Goal: Task Accomplishment & Management: Use online tool/utility

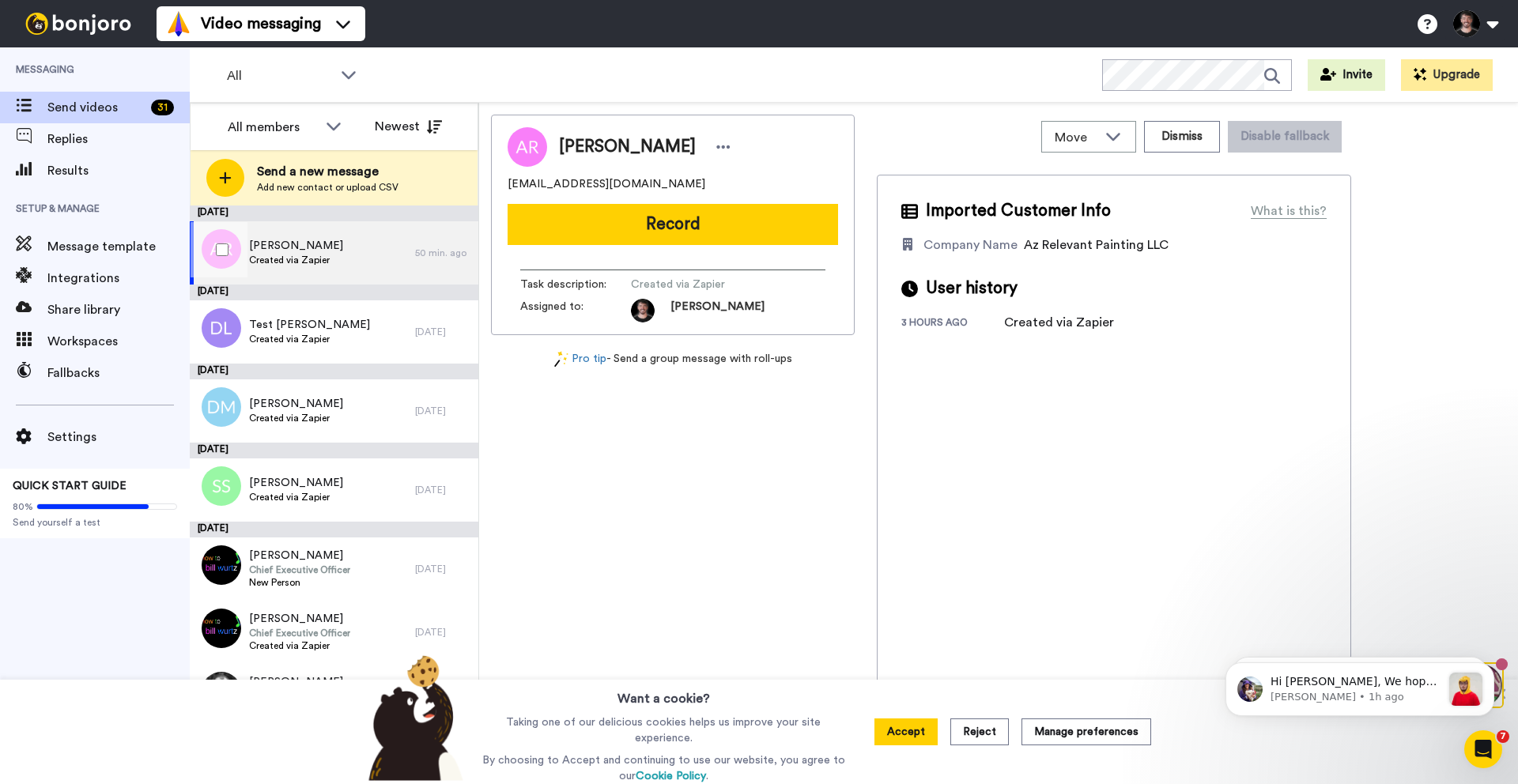
click at [307, 254] on span "Created via Zapier" at bounding box center [296, 259] width 94 height 12
click at [1131, 137] on div "Move" at bounding box center [1089, 136] width 94 height 30
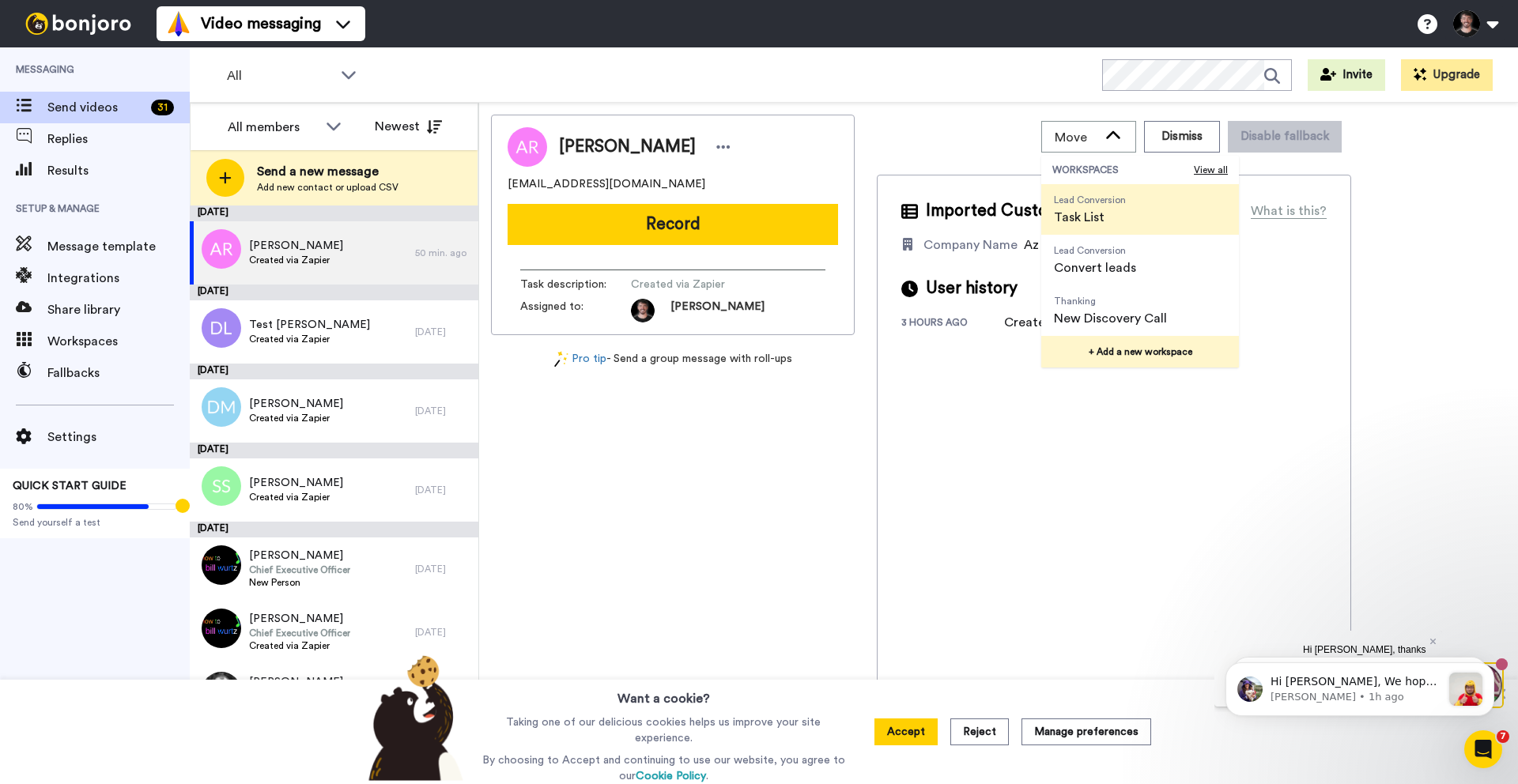
click at [1125, 350] on button "+ Add a new workspace" at bounding box center [1140, 351] width 198 height 32
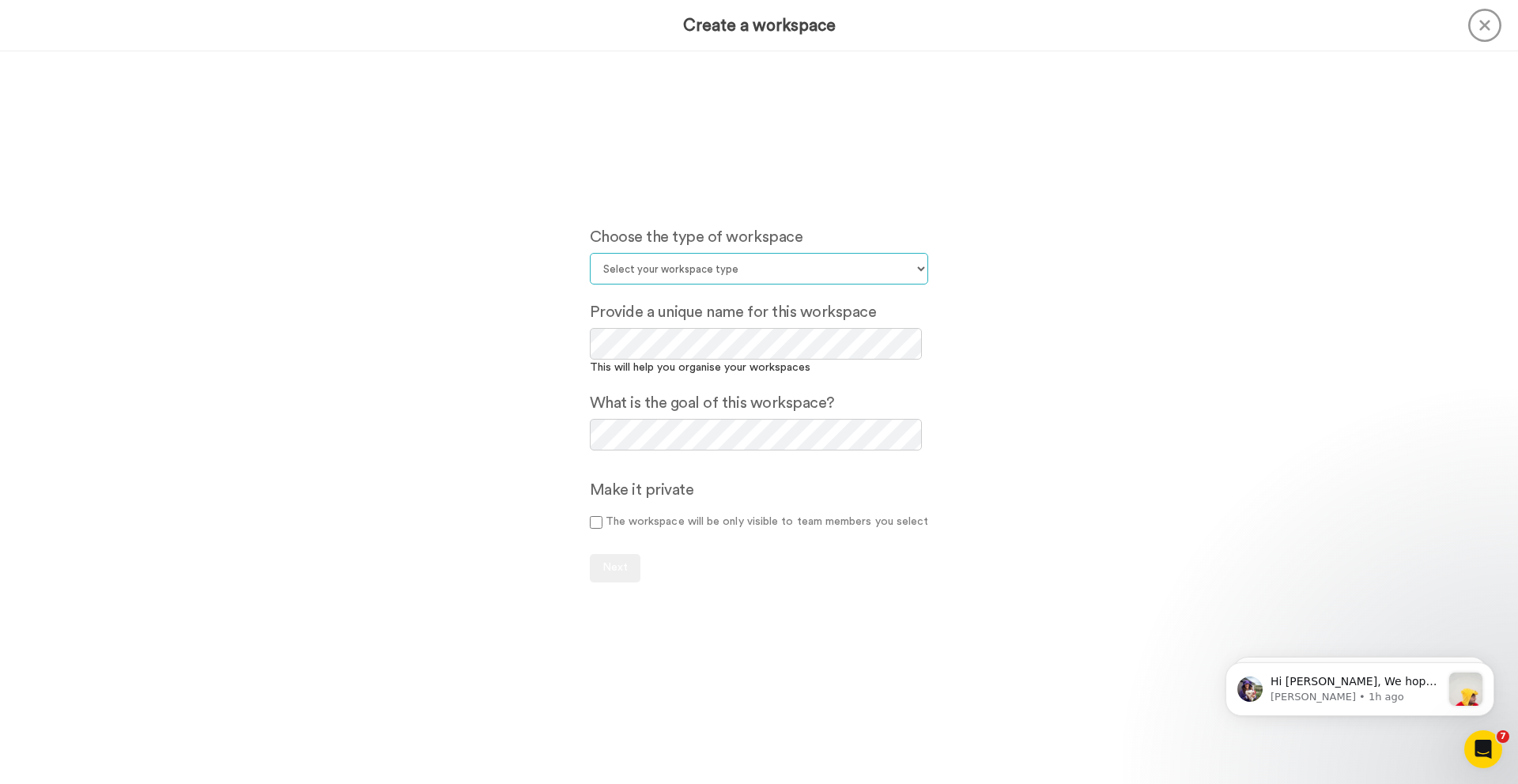
click at [847, 270] on select "Select your workspace type Default Onboarding Activation Retention Team updates…" at bounding box center [759, 268] width 339 height 32
select select "Lead Conversion"
click at [592, 253] on select "Select your workspace type Default Onboarding Activation Retention Team updates…" at bounding box center [759, 268] width 339 height 32
click at [619, 573] on span "Next" at bounding box center [615, 566] width 25 height 11
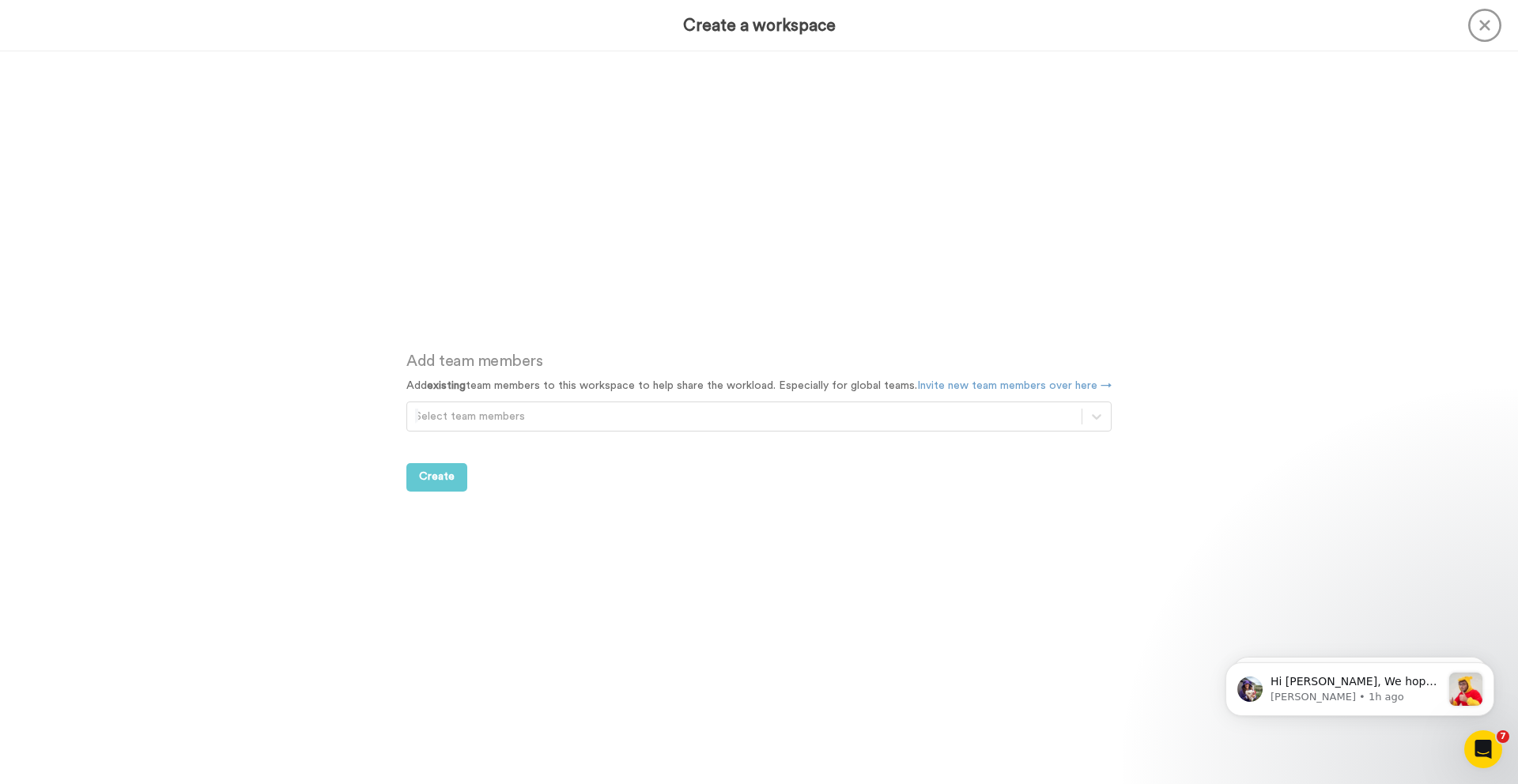
scroll to position [731, 0]
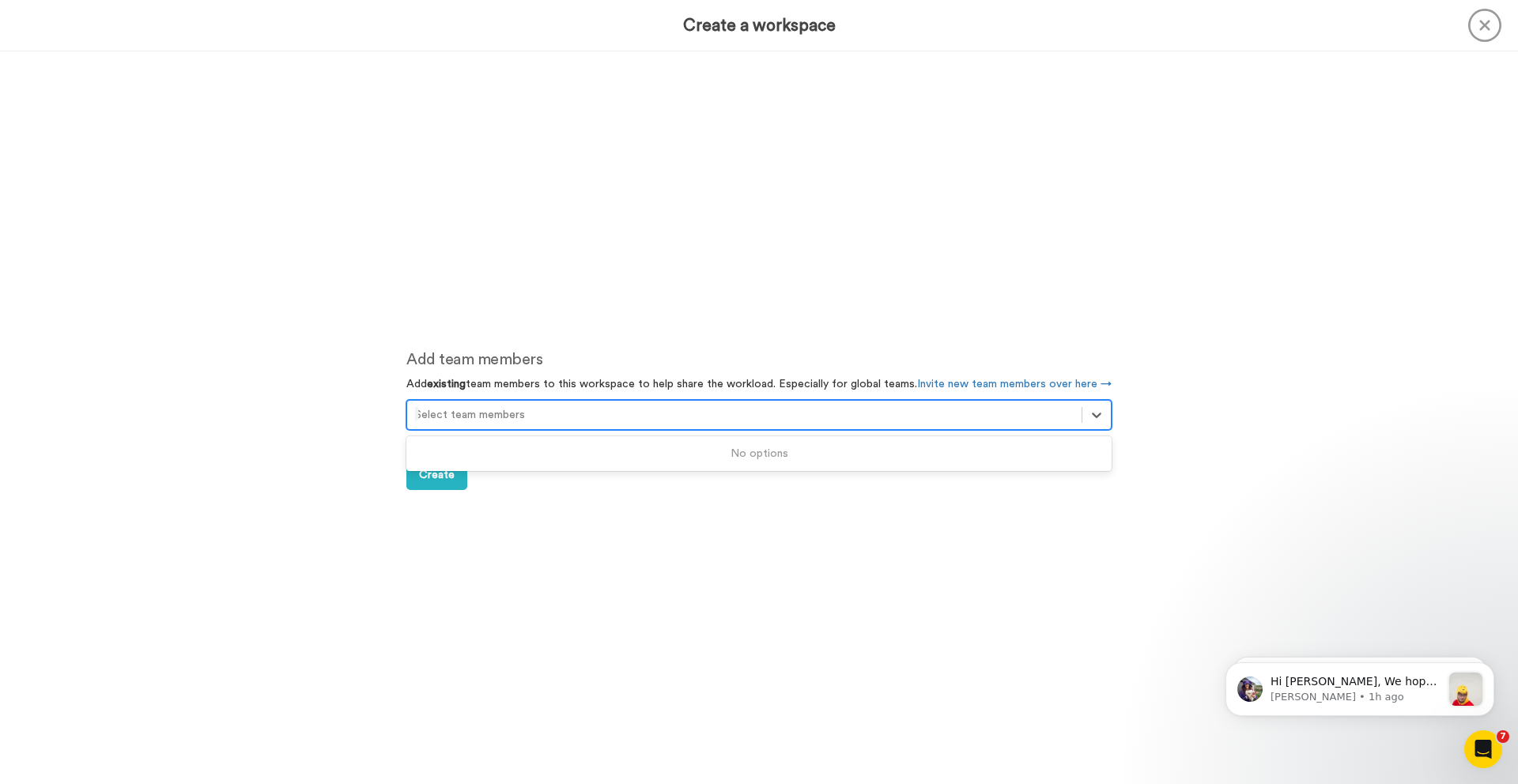
click at [462, 406] on div at bounding box center [744, 415] width 659 height 19
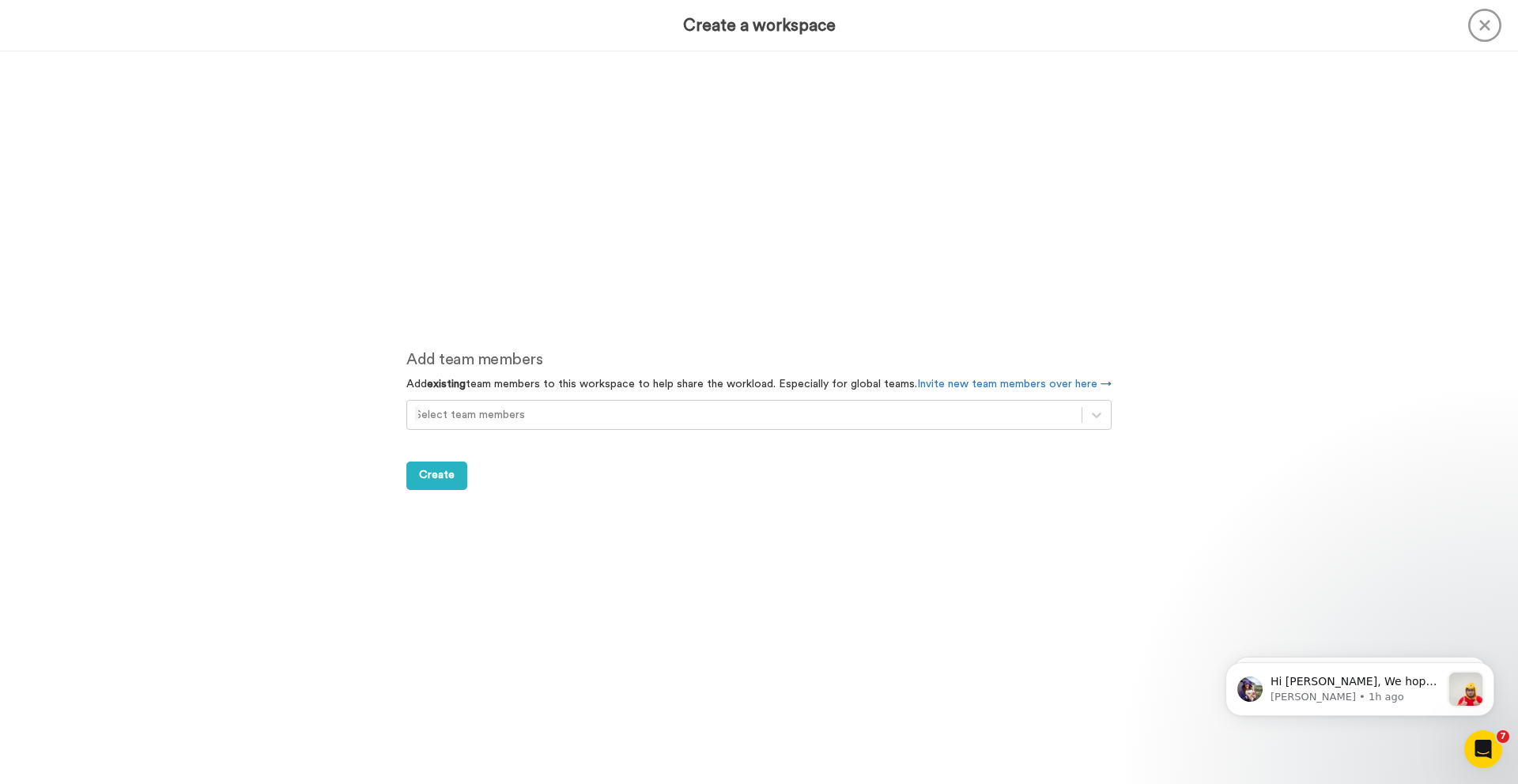
click at [513, 537] on div "Add team members Add existing team members to this workspace to help share the …" at bounding box center [759, 419] width 752 height 732
click at [458, 465] on button "Create" at bounding box center [437, 475] width 61 height 29
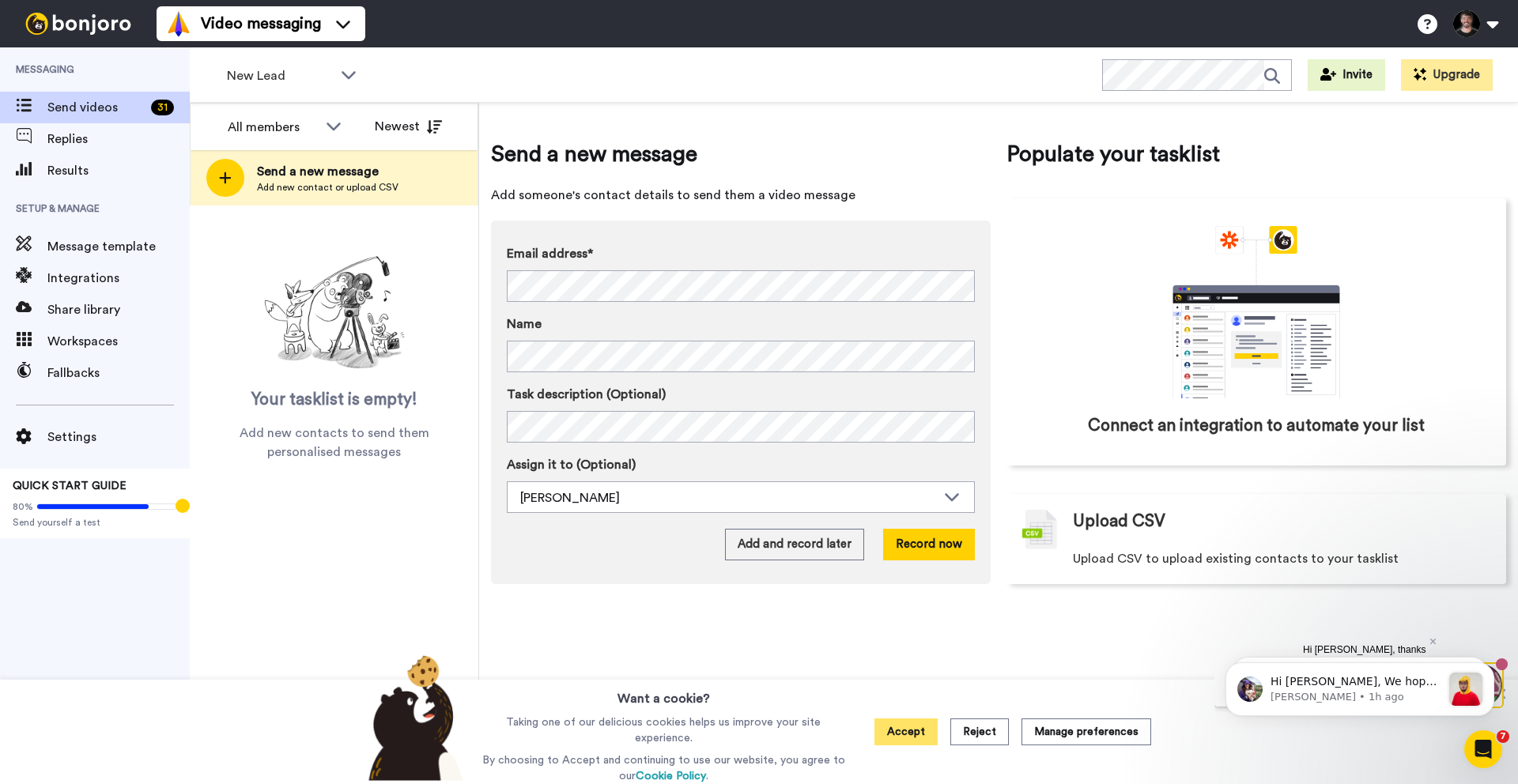
click at [907, 740] on button "Accept" at bounding box center [906, 731] width 63 height 27
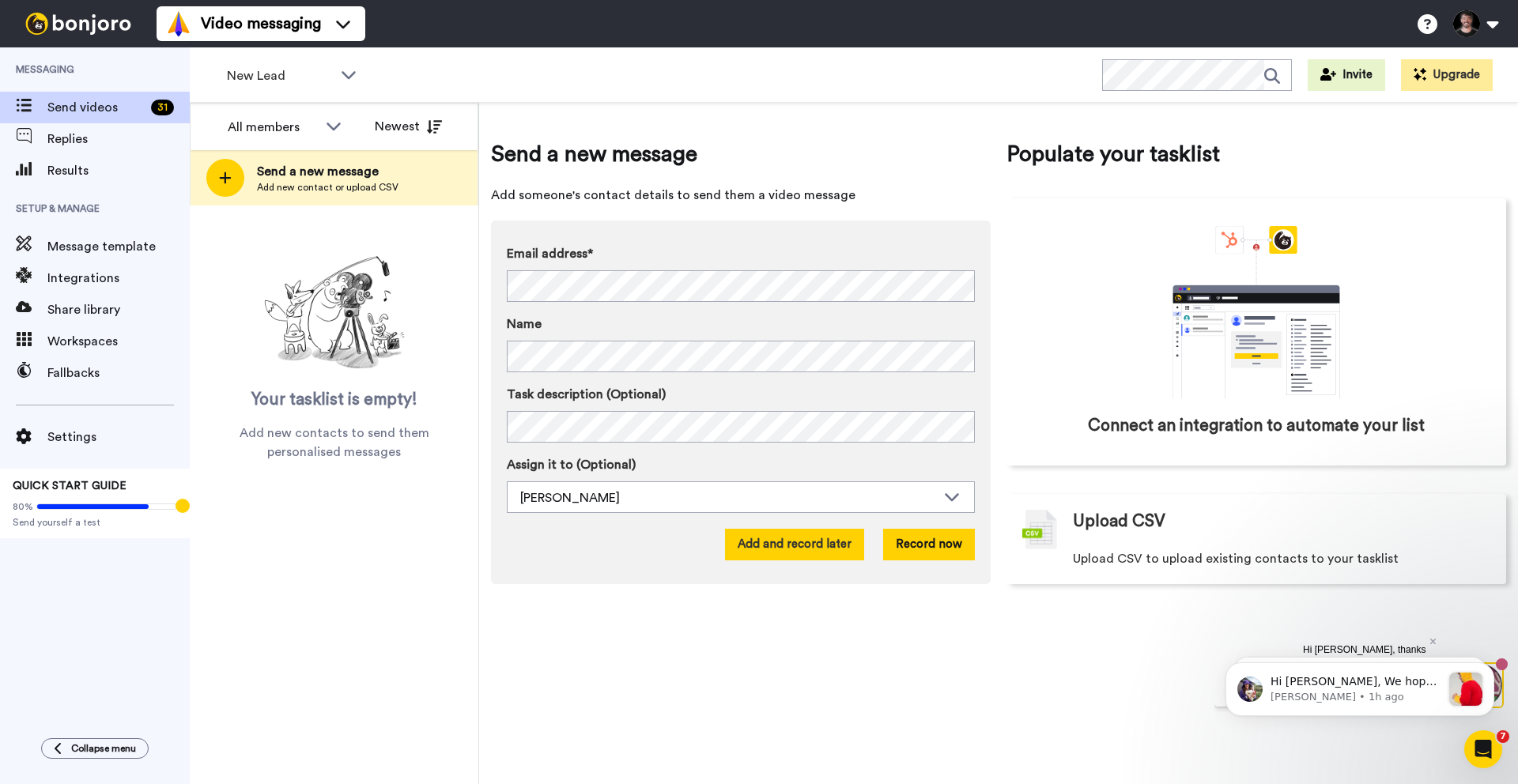
click at [767, 533] on button "Add and record later" at bounding box center [794, 544] width 139 height 32
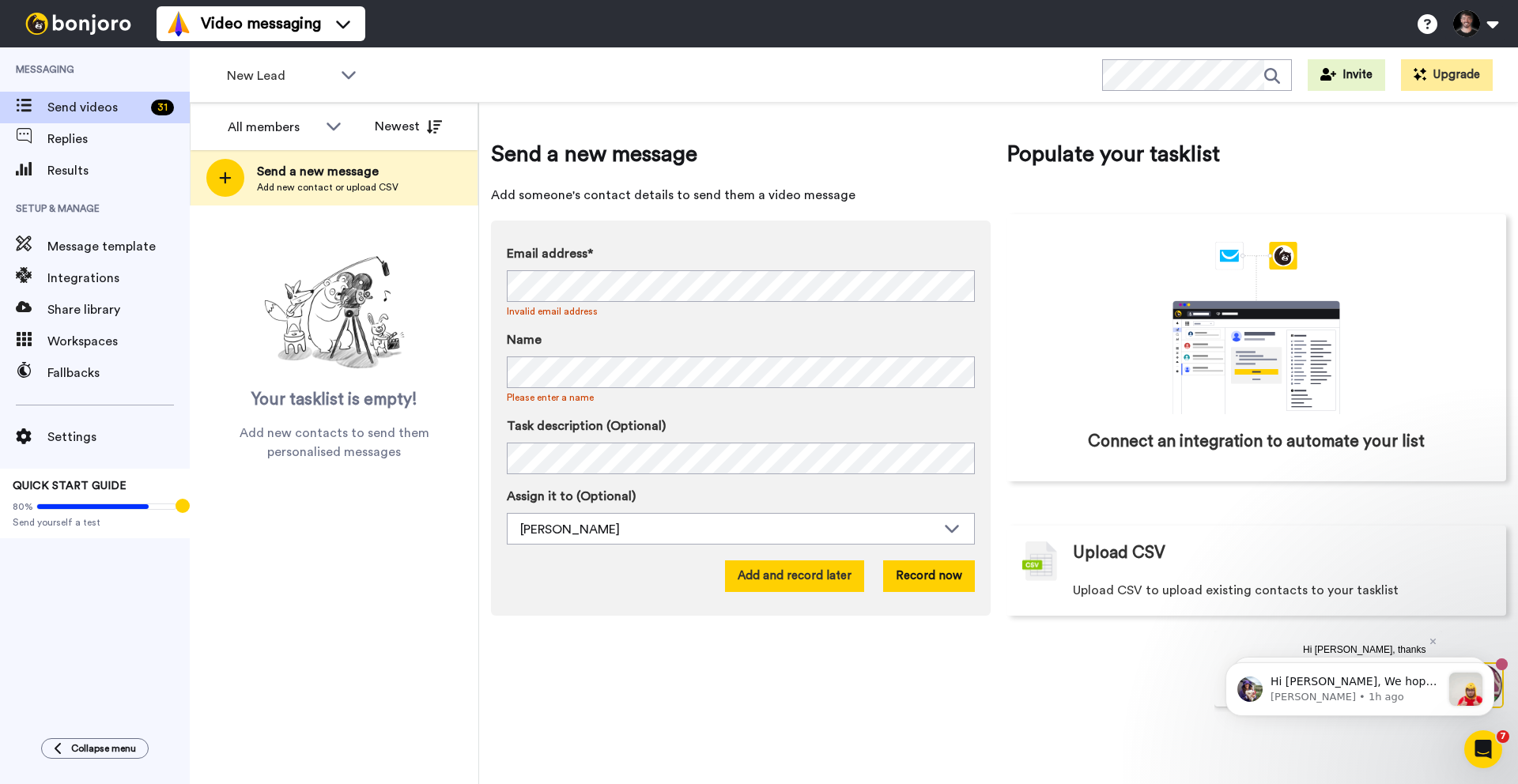
click at [762, 575] on button "Add and record later" at bounding box center [794, 575] width 139 height 32
click at [357, 76] on icon at bounding box center [348, 74] width 19 height 16
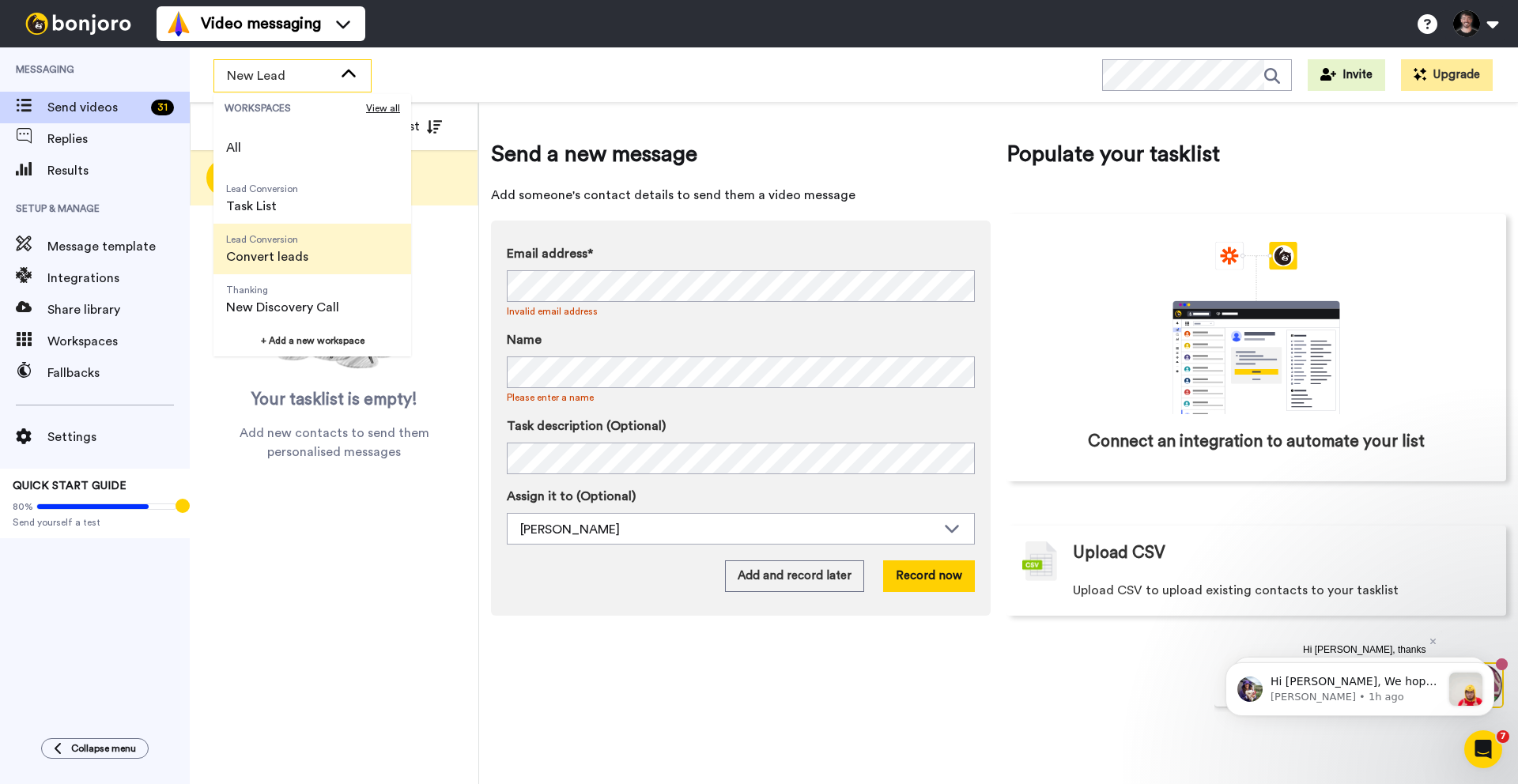
scroll to position [51, 0]
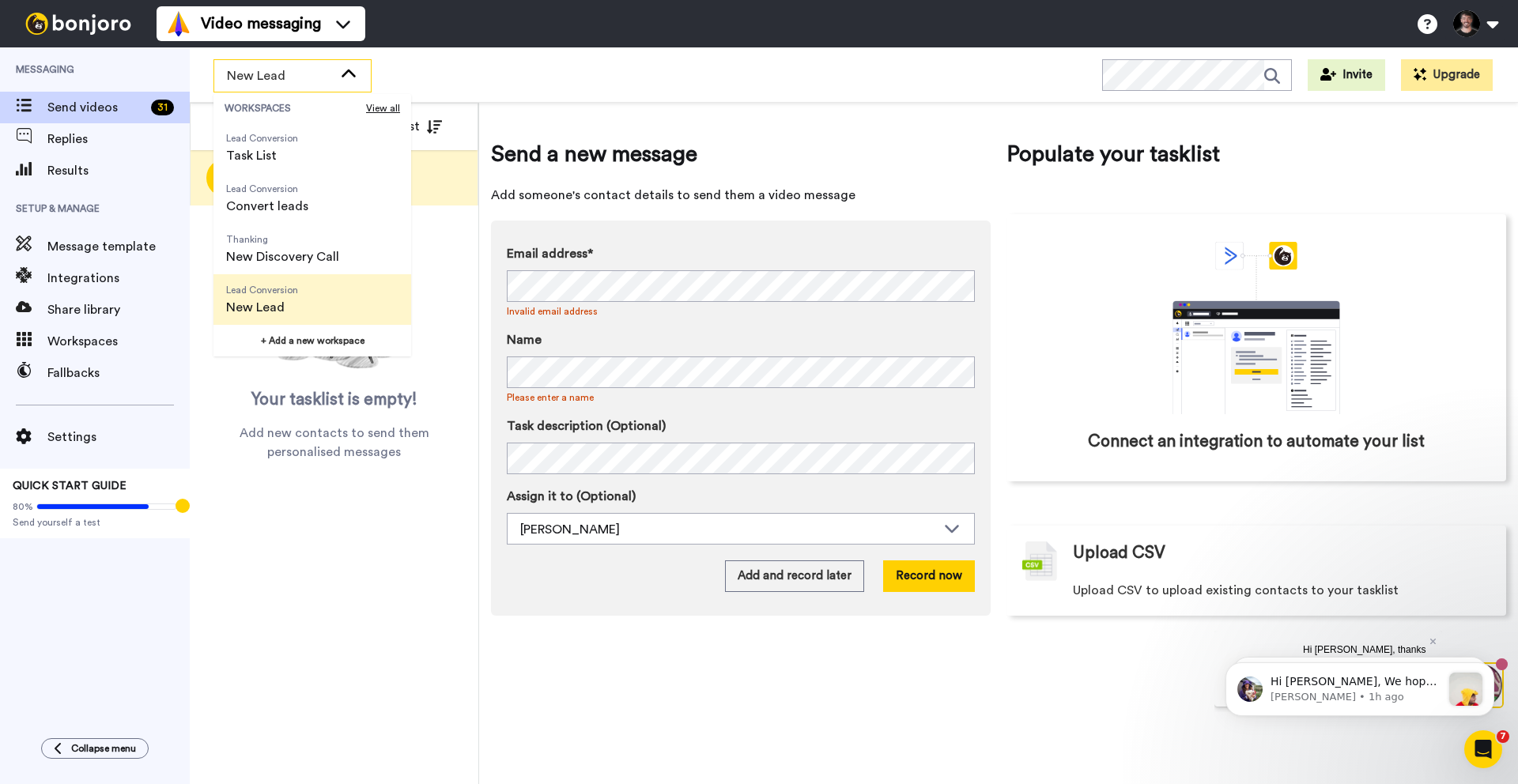
click at [281, 304] on span "New Lead" at bounding box center [262, 307] width 72 height 19
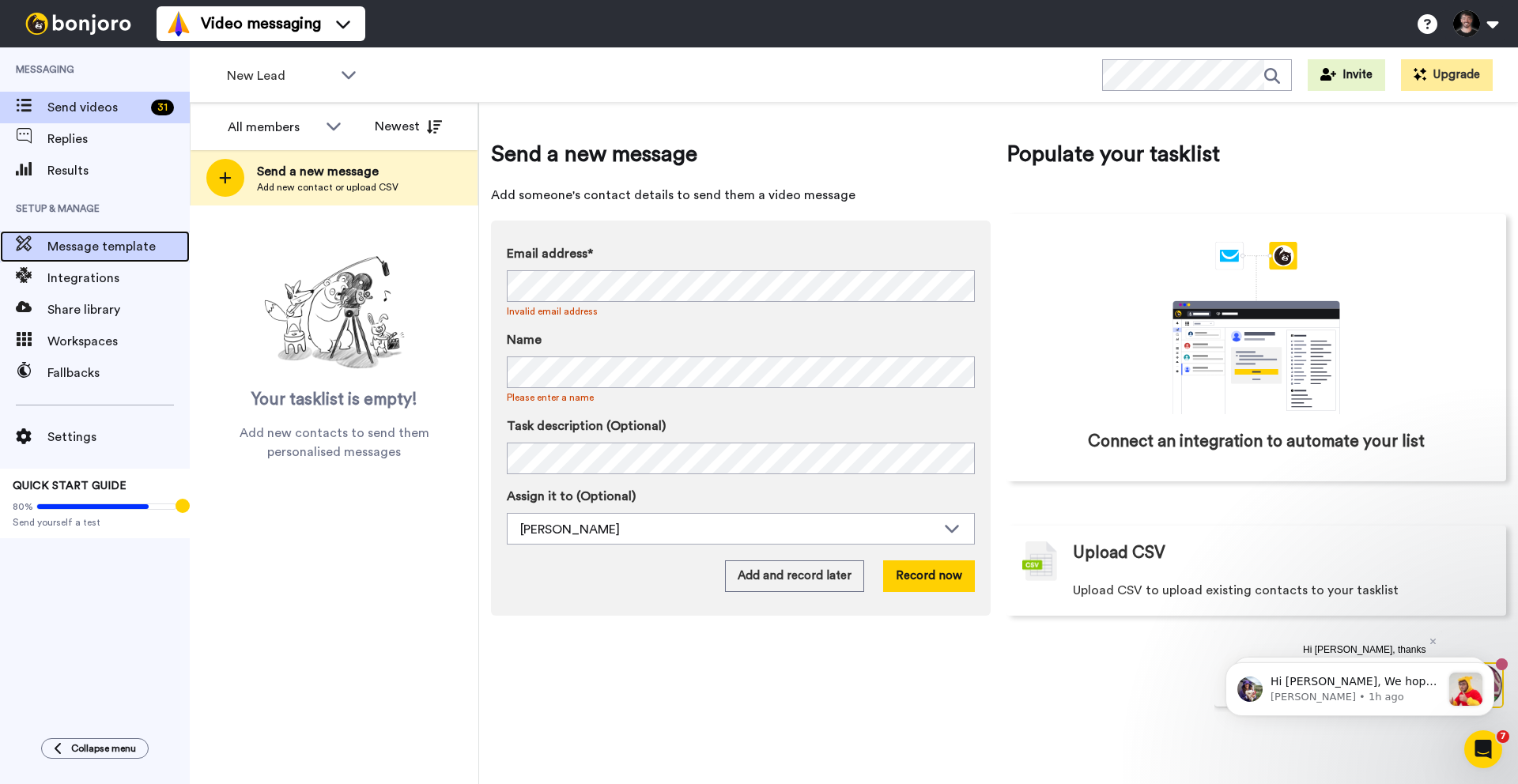
click at [88, 256] on div "Message template" at bounding box center [94, 246] width 190 height 32
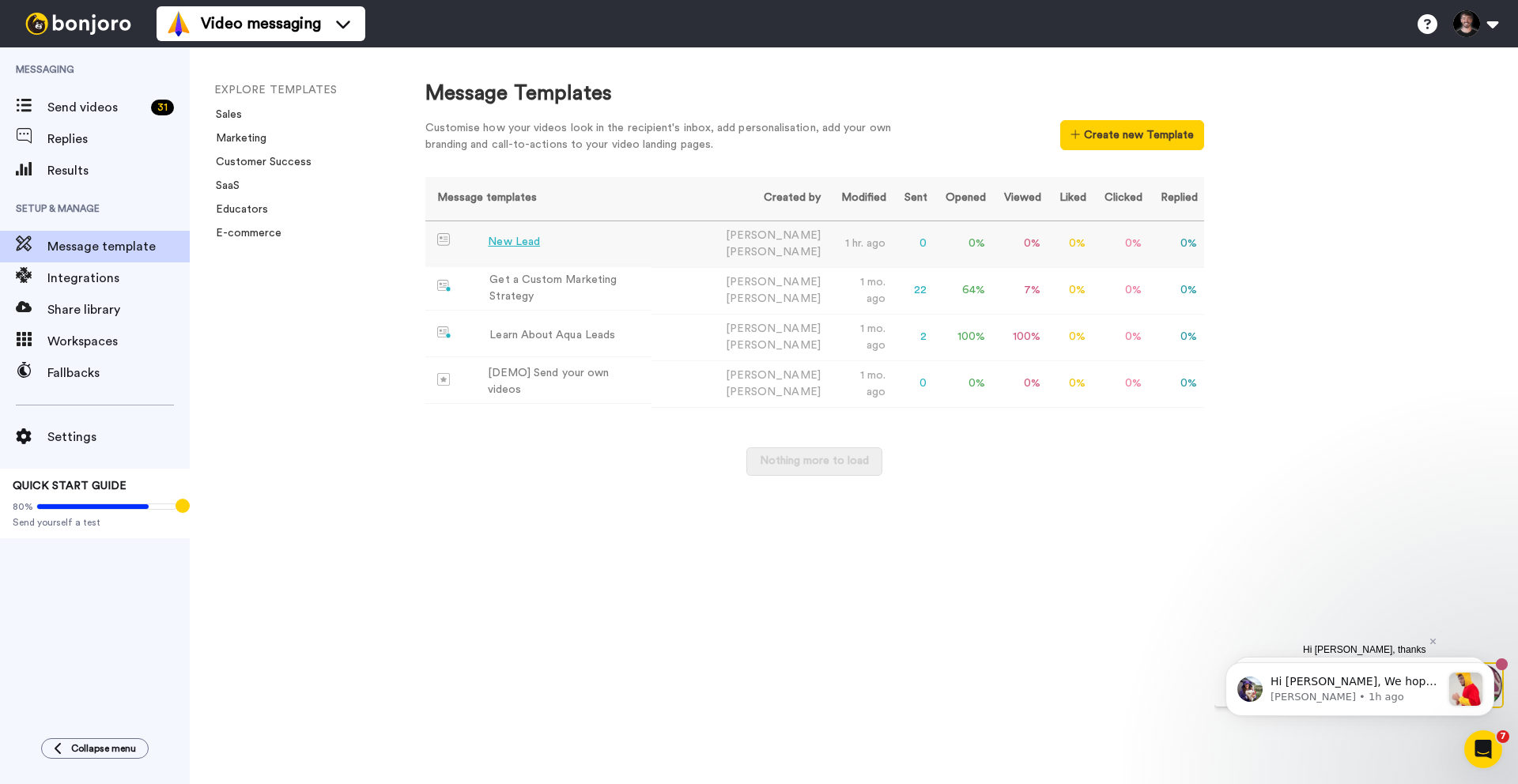
click at [506, 241] on div "New Lead" at bounding box center [514, 242] width 53 height 16
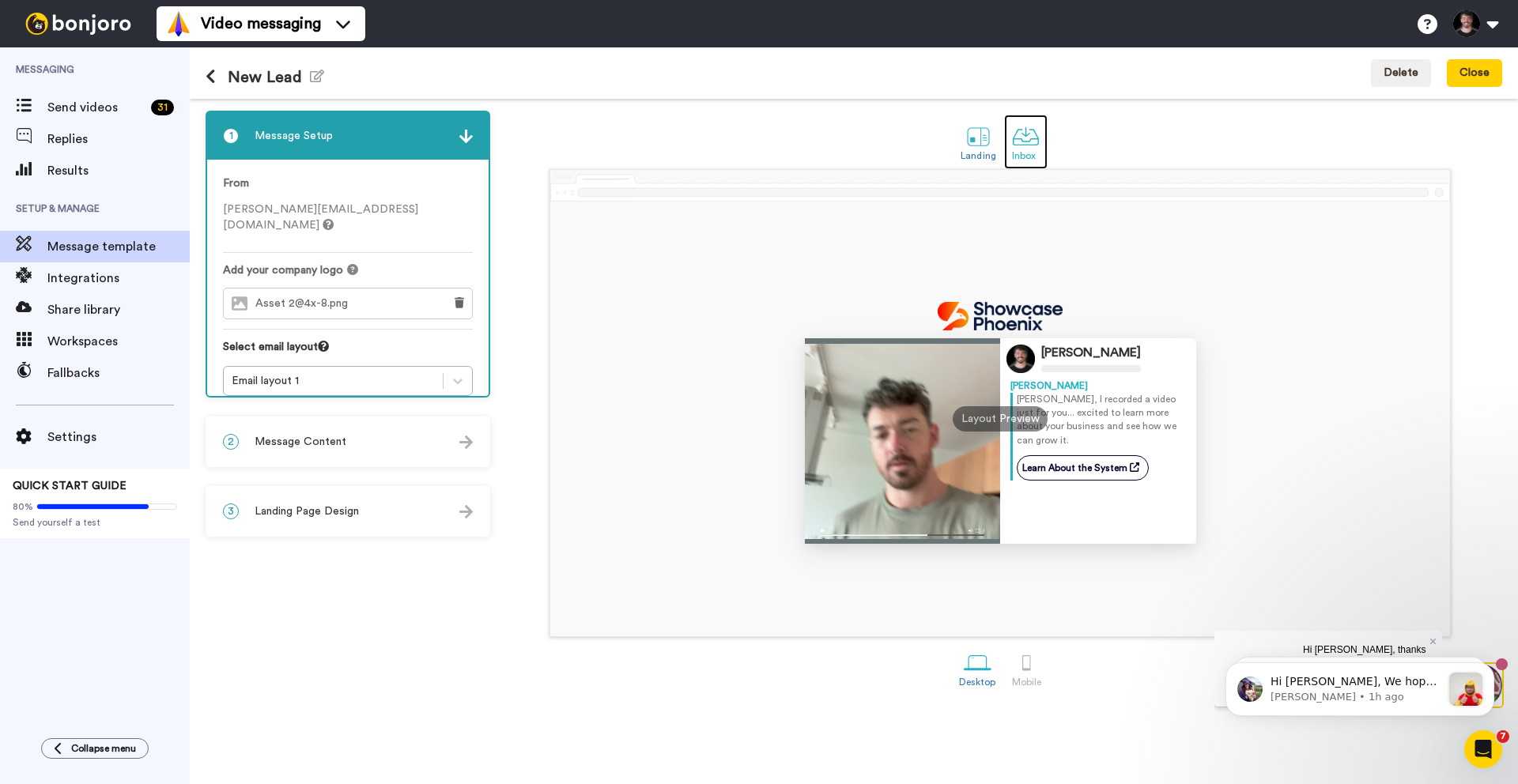
click at [1033, 150] on div "Inbox" at bounding box center [1026, 155] width 28 height 11
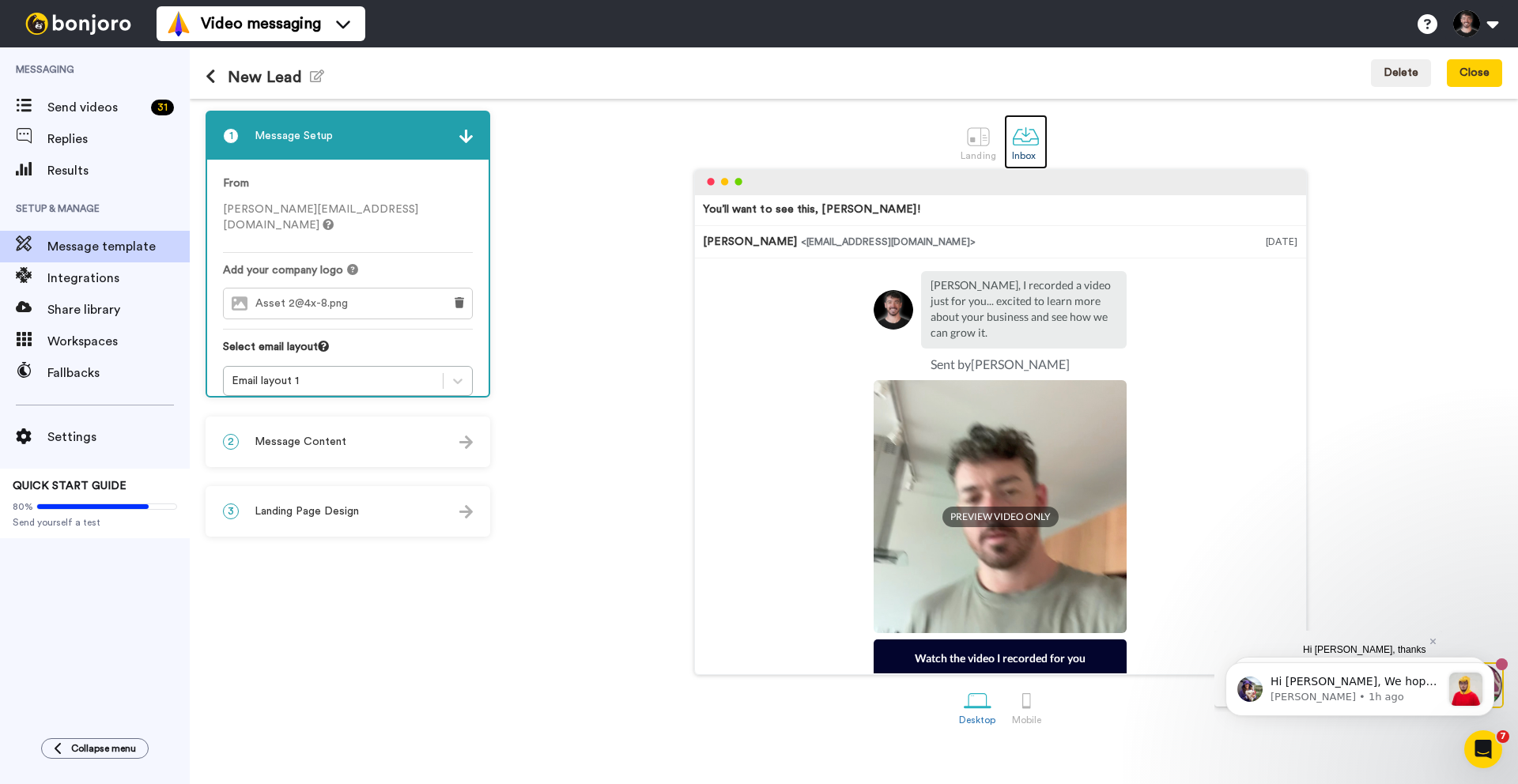
scroll to position [76, 0]
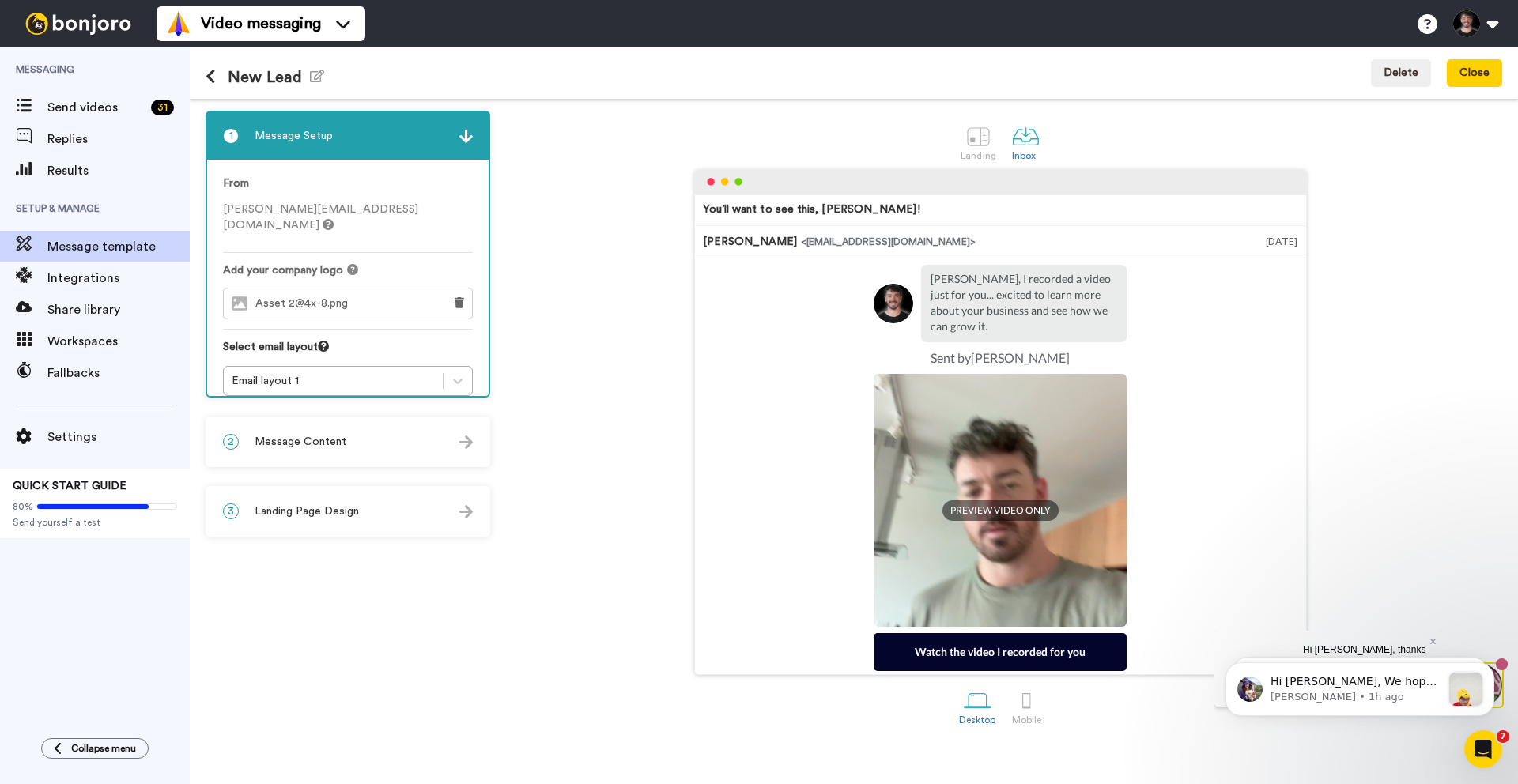
click at [292, 437] on span "Message Content" at bounding box center [301, 441] width 92 height 16
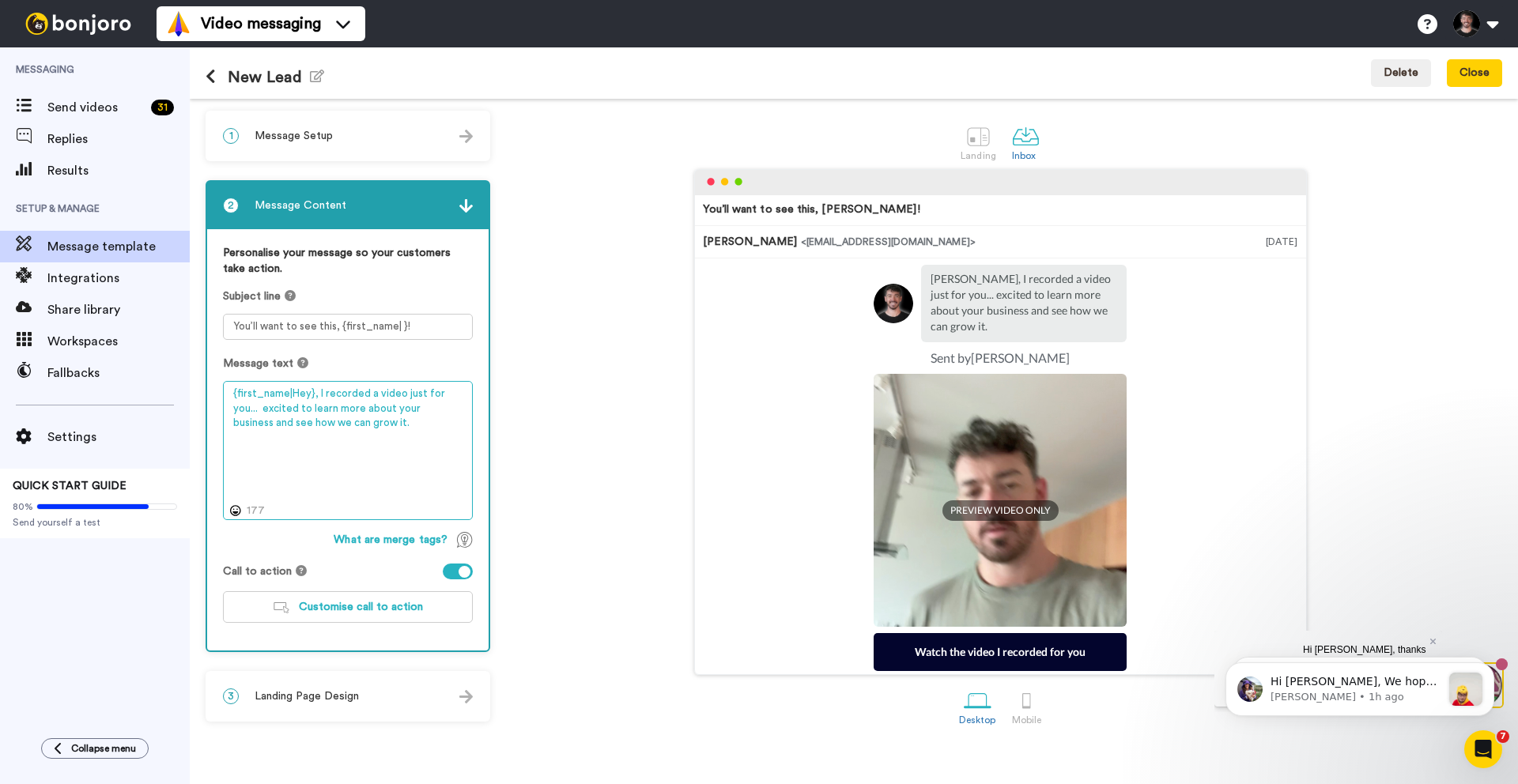
click at [266, 409] on textarea "{first_name|Hey}, I recorded a video just for you... excited to learn more abou…" at bounding box center [347, 450] width 250 height 139
type textarea "{first_name|Hey}, I recorded a video just for you... i'm excited to learn more …"
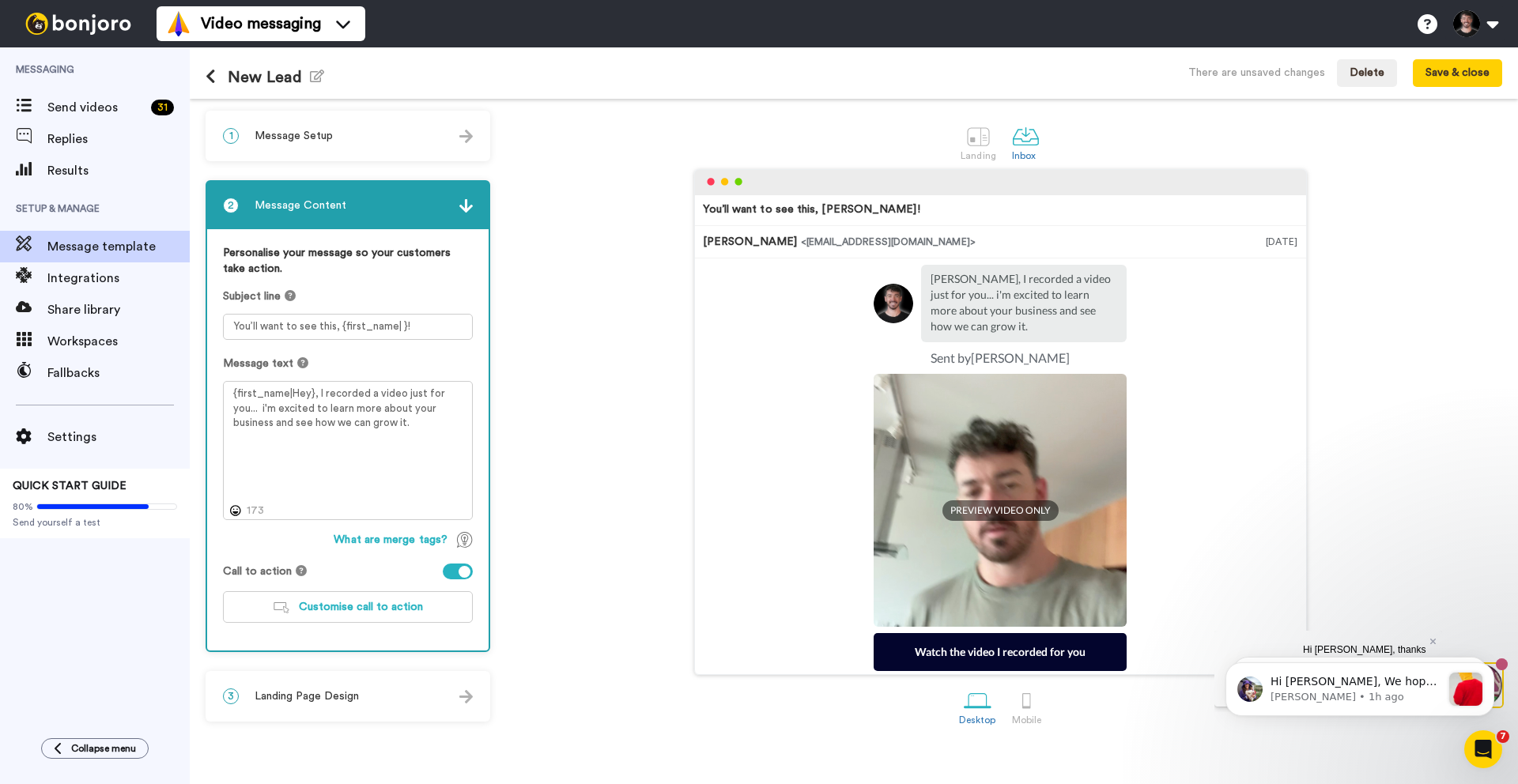
click at [540, 569] on div "You’ll want to see this, Tom! Douglas Laird <senderfrom@email.com> Sep 8, 2025 …" at bounding box center [1000, 422] width 1005 height 506
click at [421, 708] on div "3 Landing Page Design" at bounding box center [347, 696] width 282 height 48
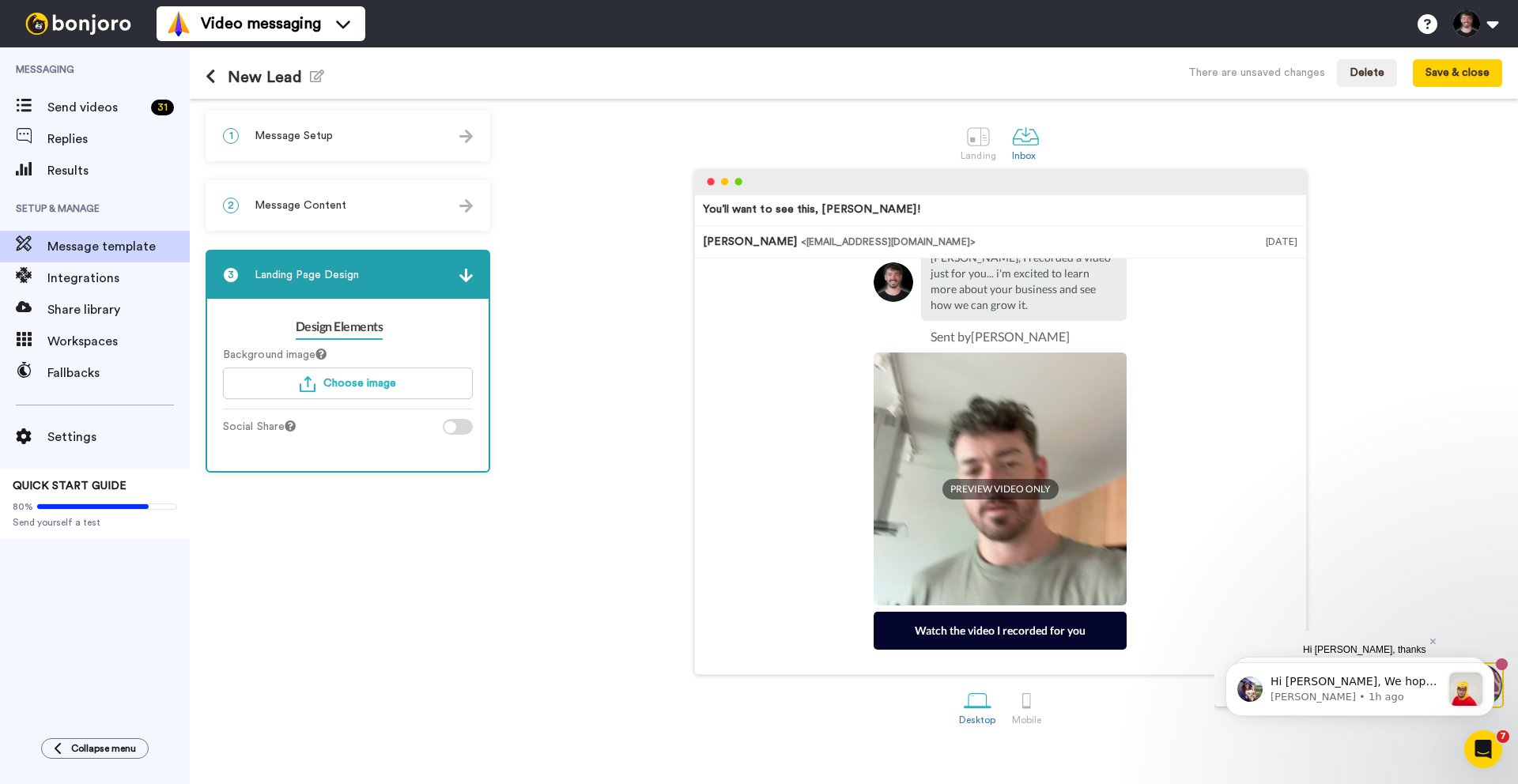
scroll to position [143, 0]
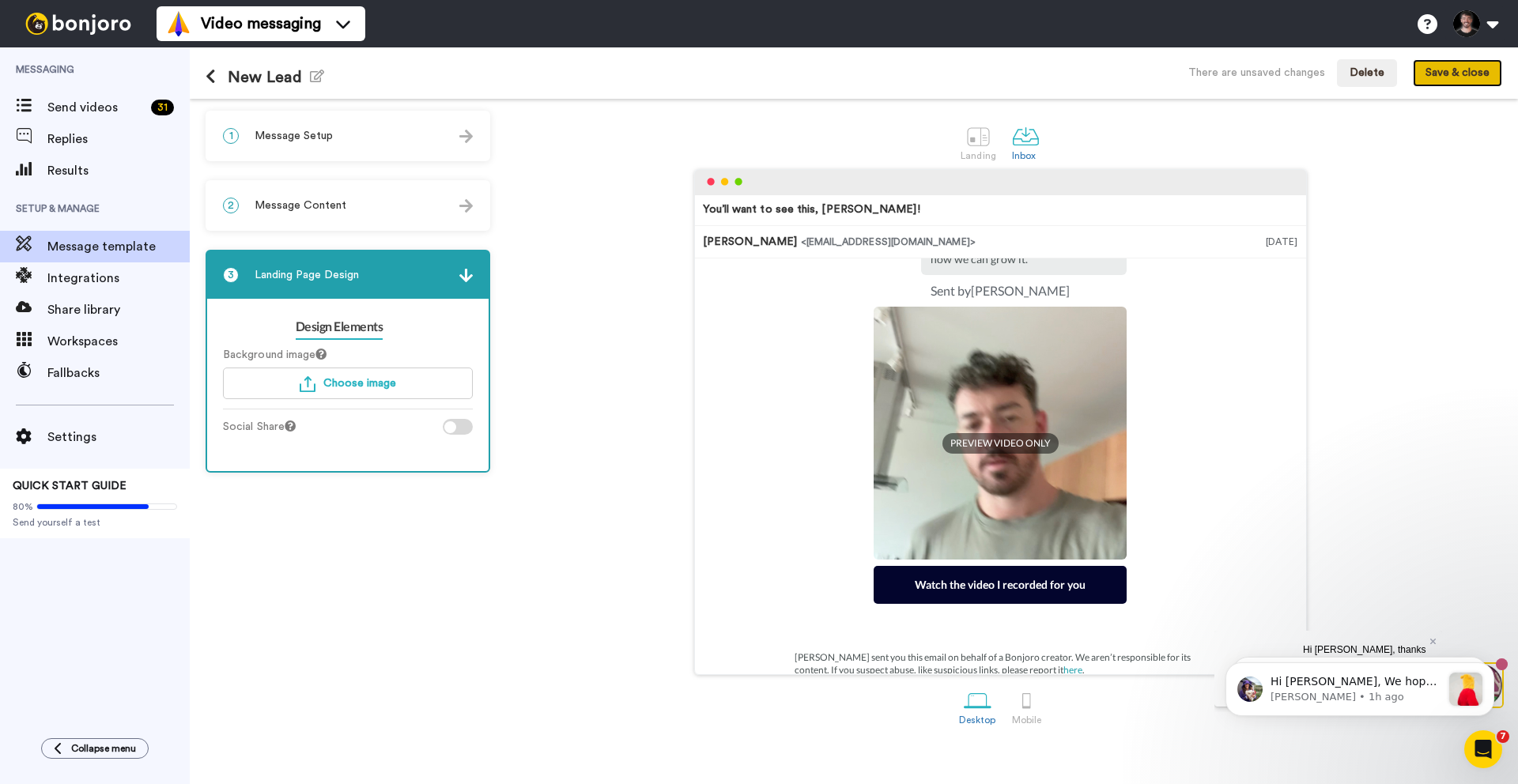
click at [1473, 70] on button "Save & close" at bounding box center [1457, 73] width 90 height 29
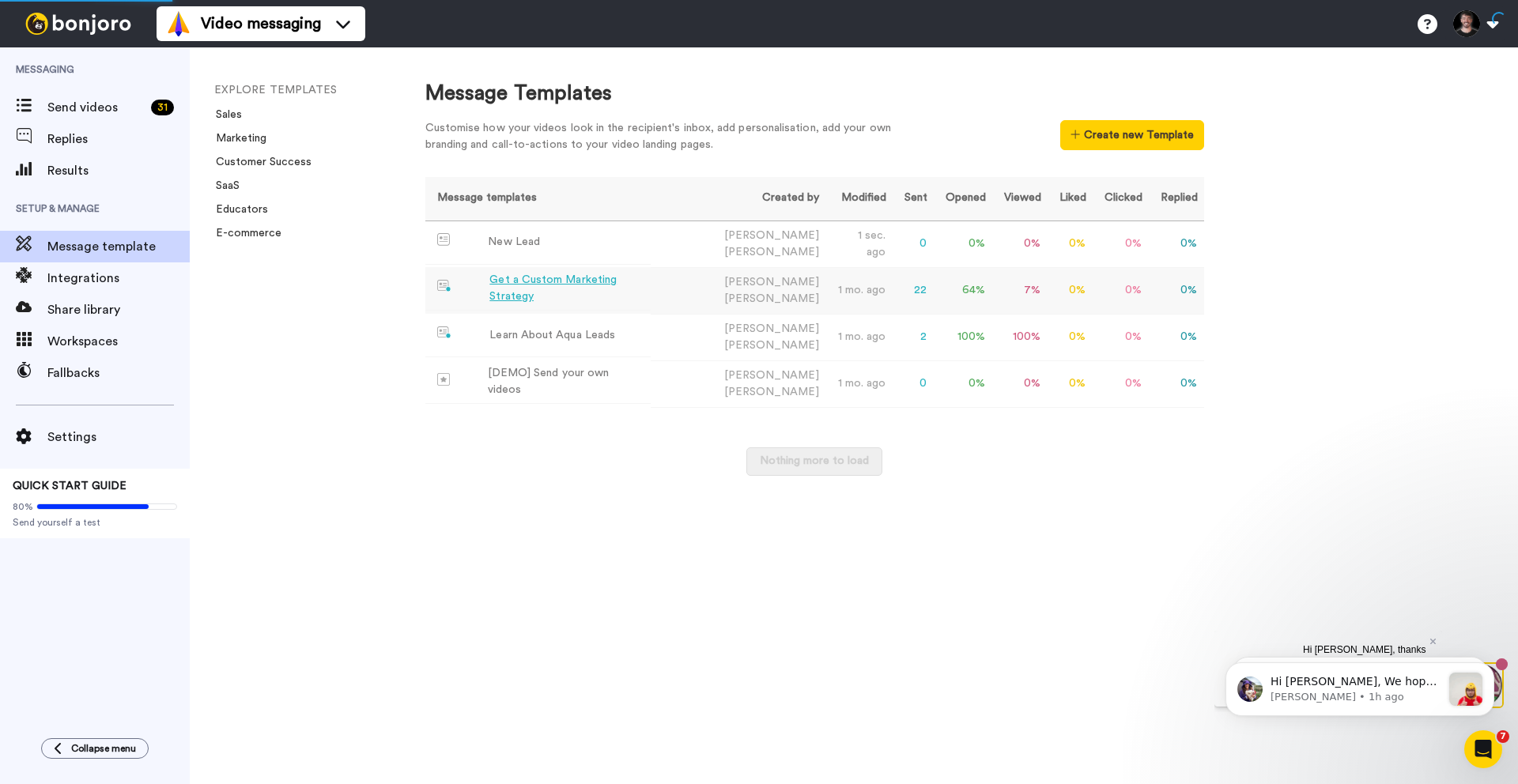
click at [539, 287] on div "Get a Custom Marketing Strategy" at bounding box center [567, 288] width 154 height 33
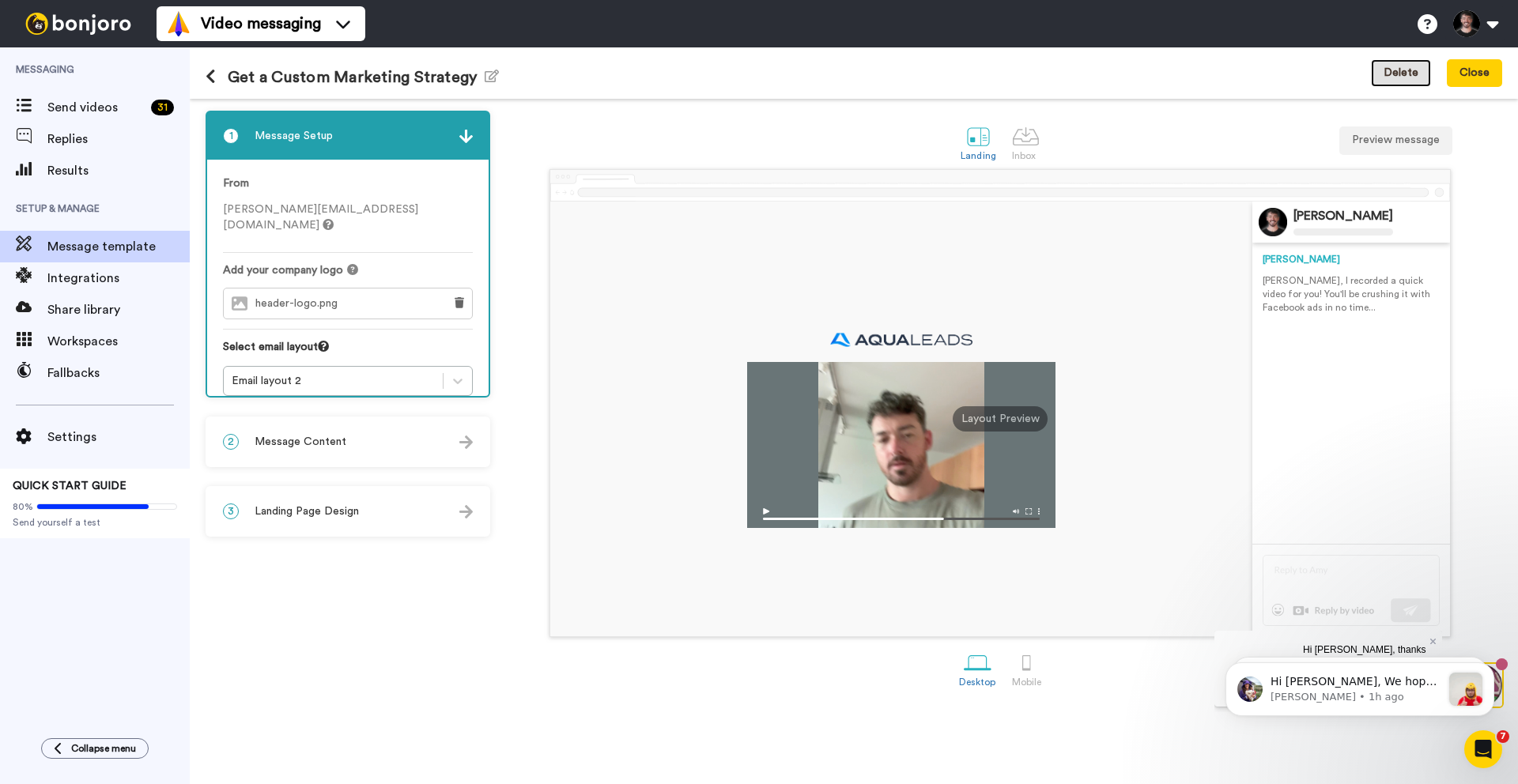
click at [1410, 75] on button "Delete" at bounding box center [1401, 73] width 60 height 29
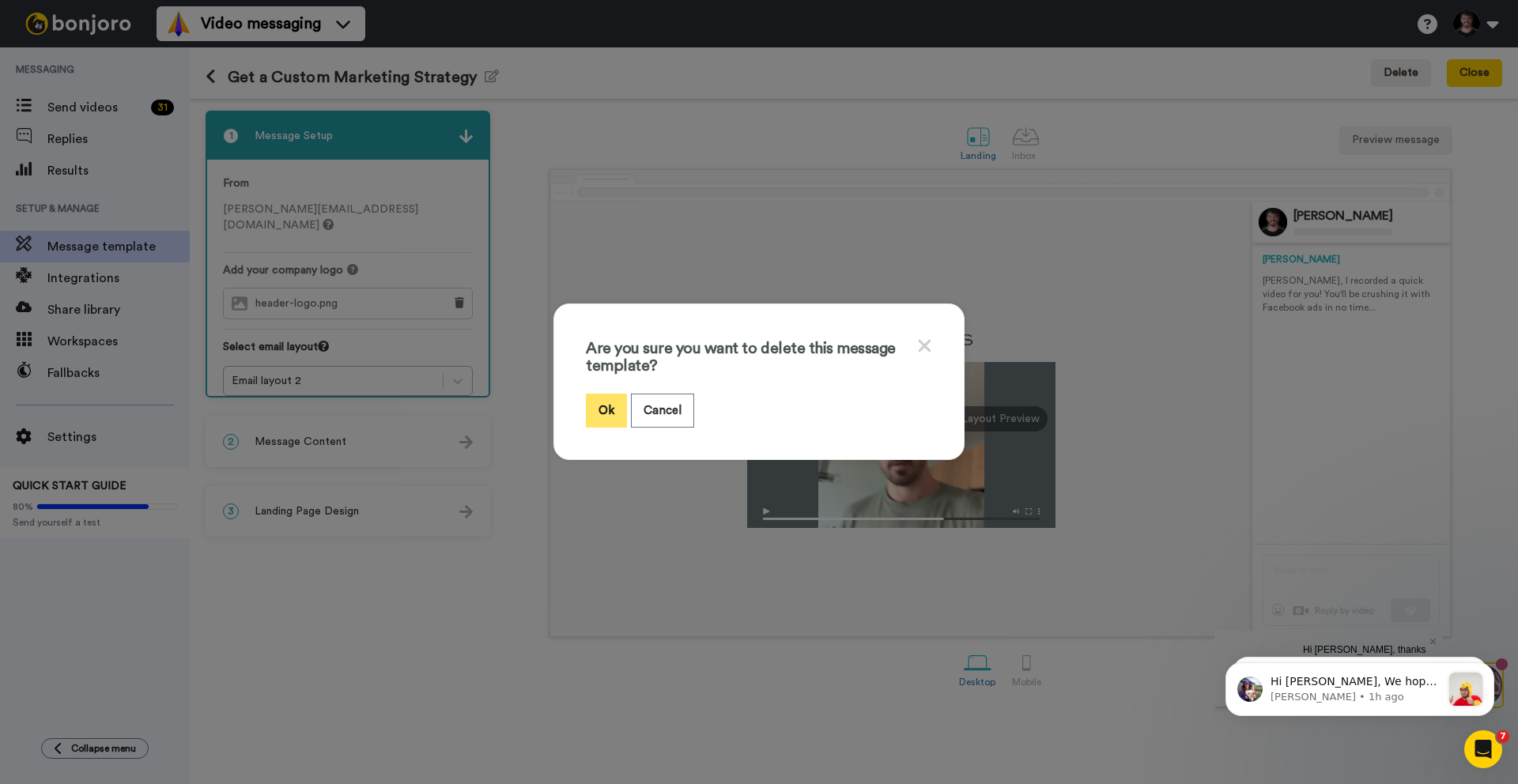
click at [598, 404] on button "Ok" at bounding box center [606, 410] width 41 height 34
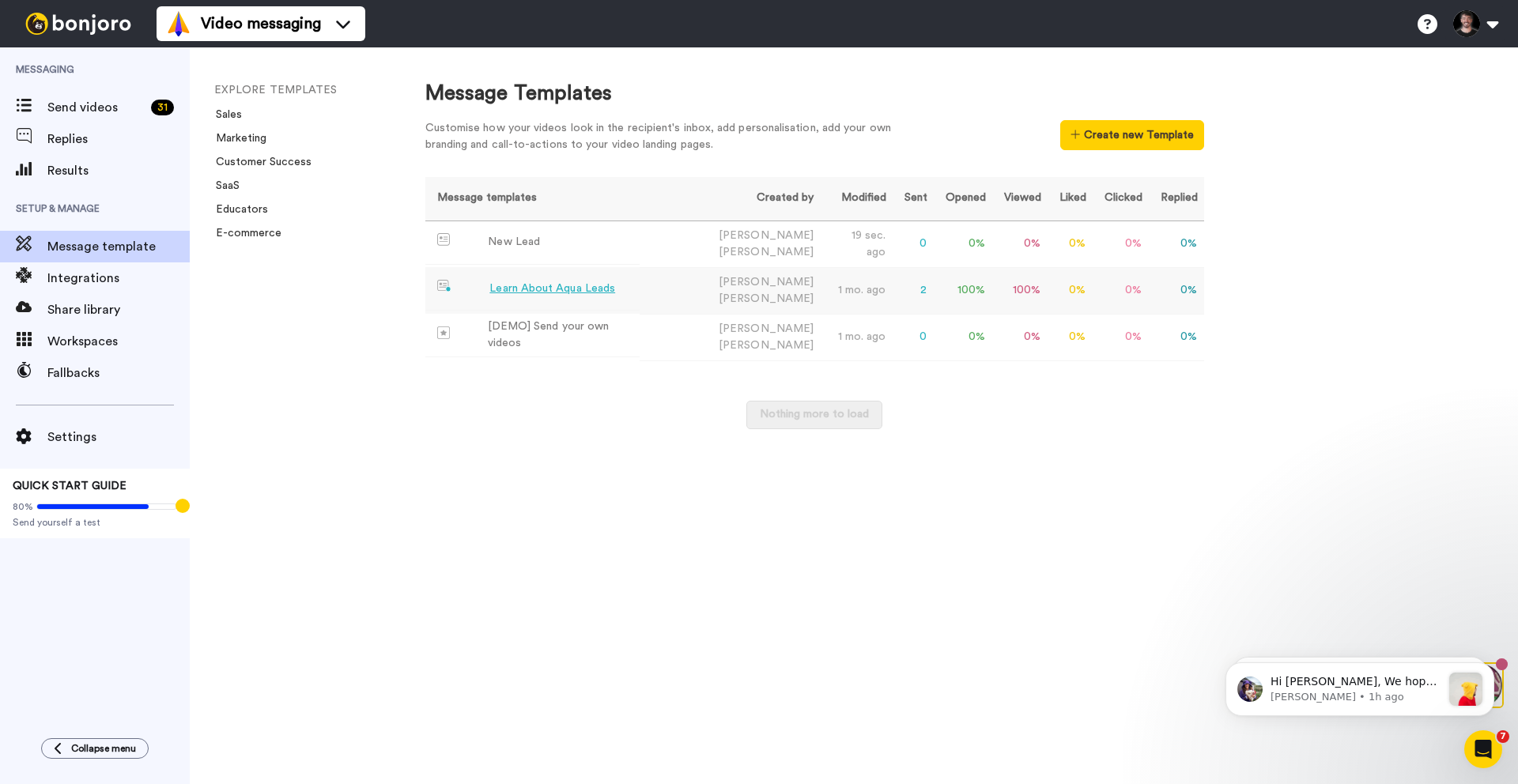
click at [560, 286] on div "Learn About Aqua Leads" at bounding box center [552, 289] width 126 height 16
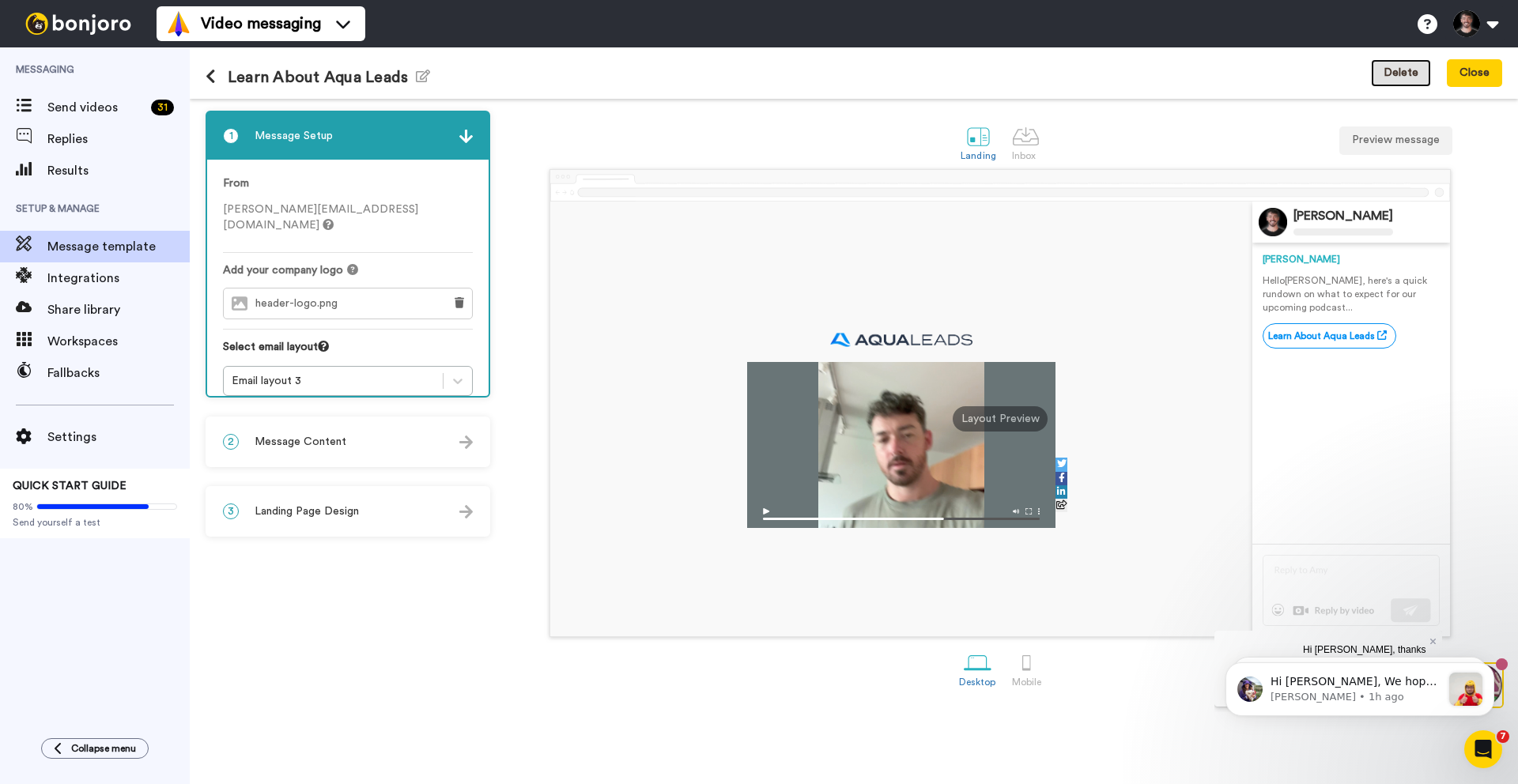
click at [1399, 79] on button "Delete" at bounding box center [1401, 73] width 60 height 29
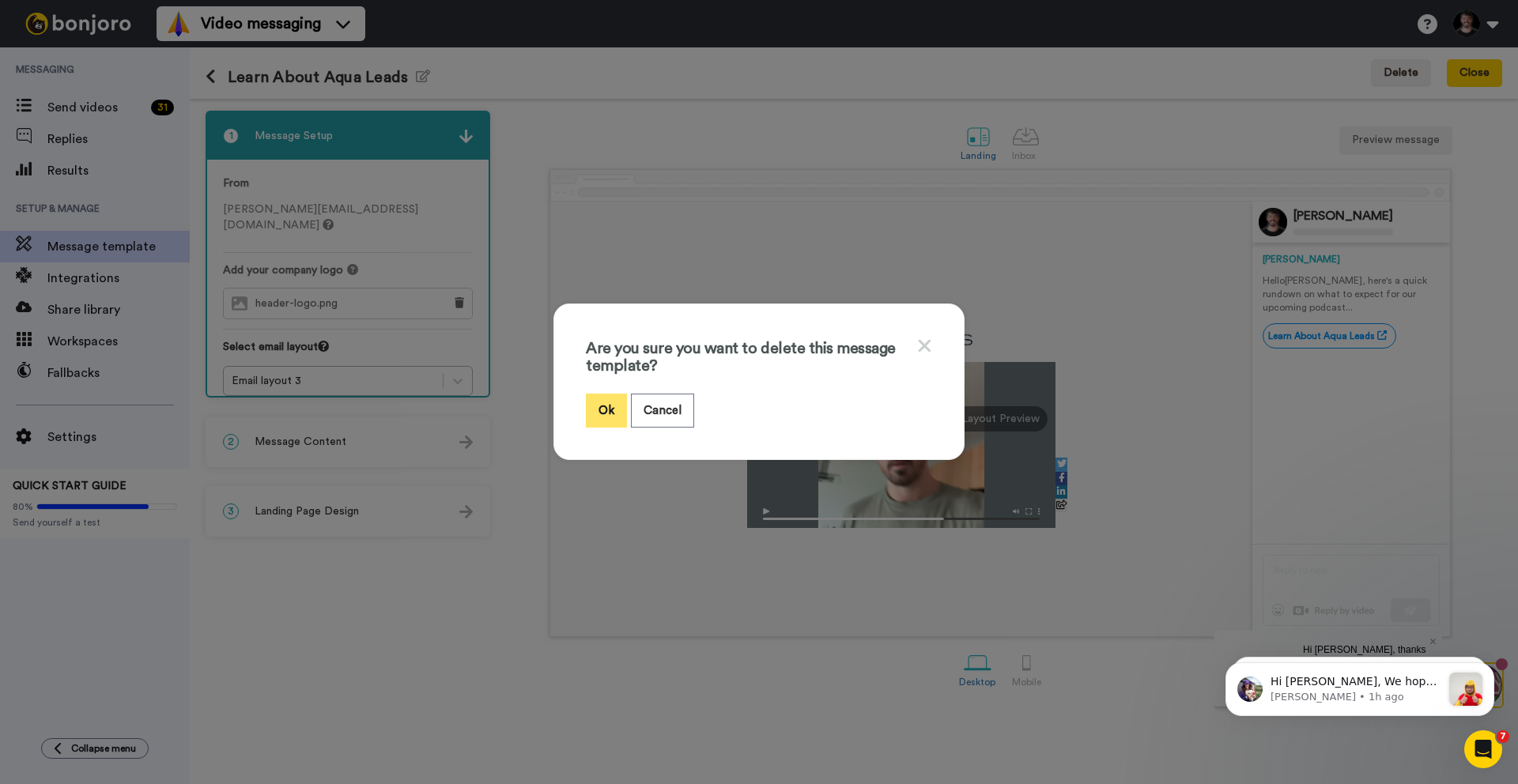
click at [598, 412] on button "Ok" at bounding box center [606, 410] width 41 height 34
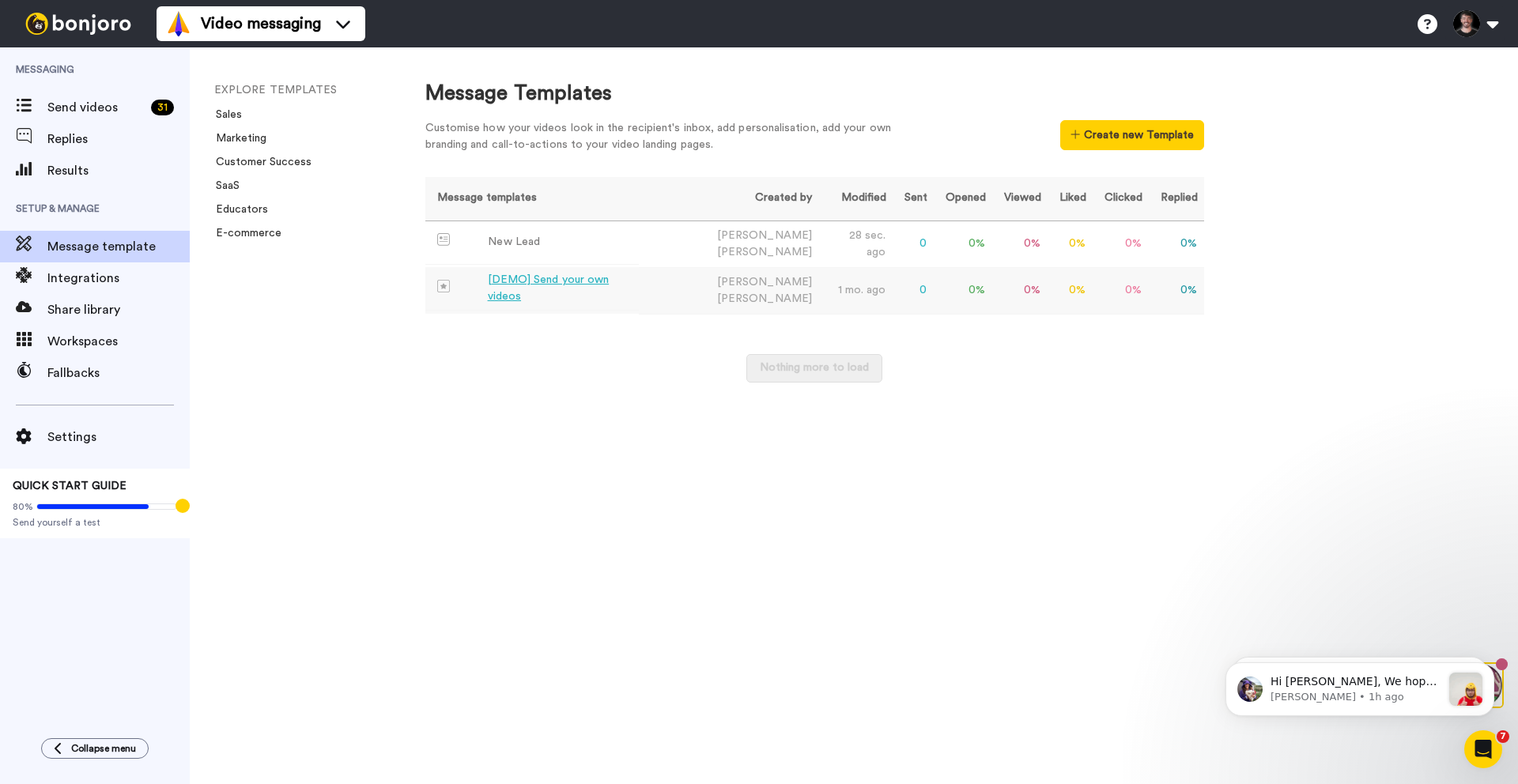
click at [580, 288] on div "[DEMO] Send your own videos" at bounding box center [560, 288] width 145 height 33
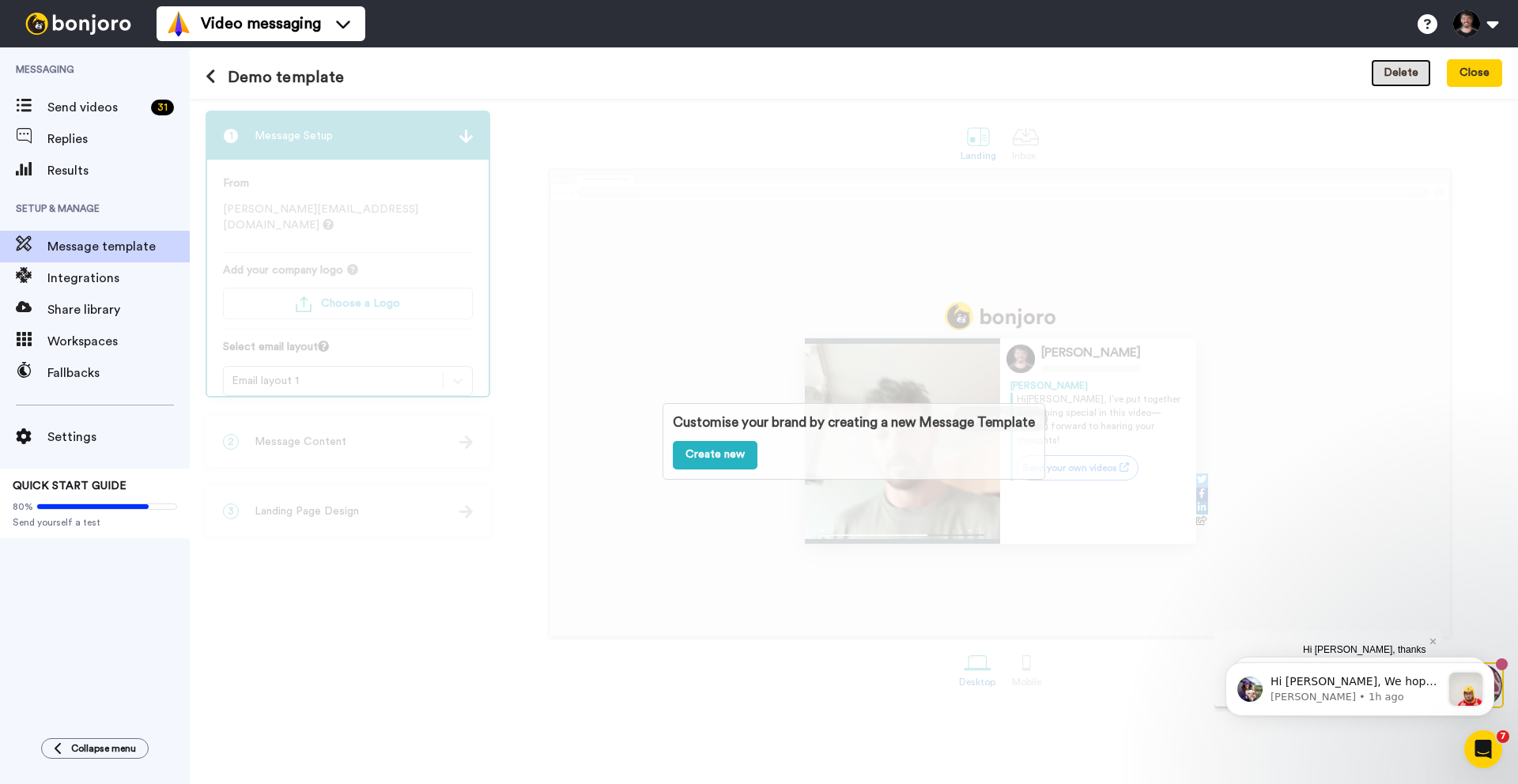
click at [1393, 75] on button "Delete" at bounding box center [1401, 73] width 60 height 29
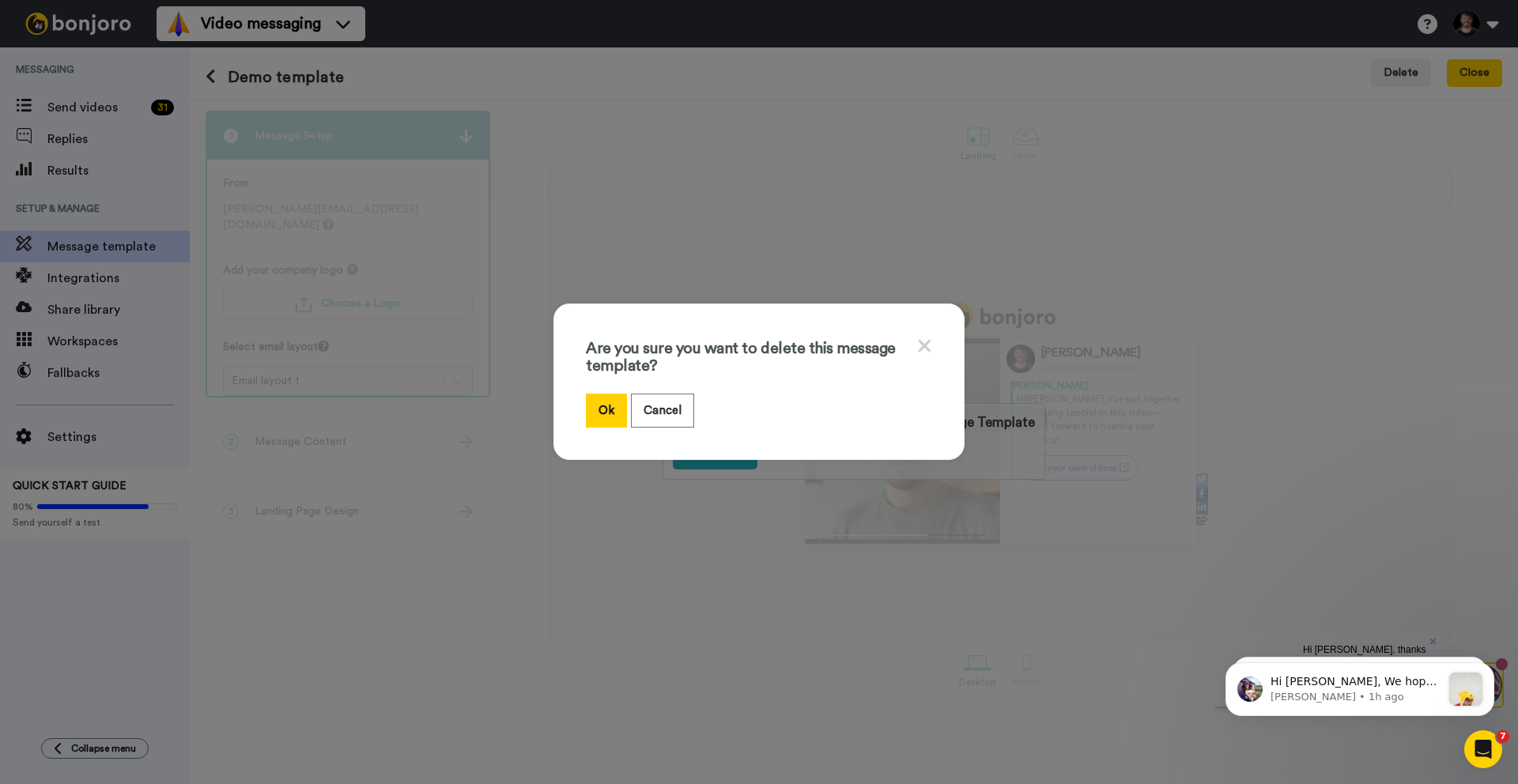
click at [920, 341] on icon at bounding box center [925, 346] width 12 height 12
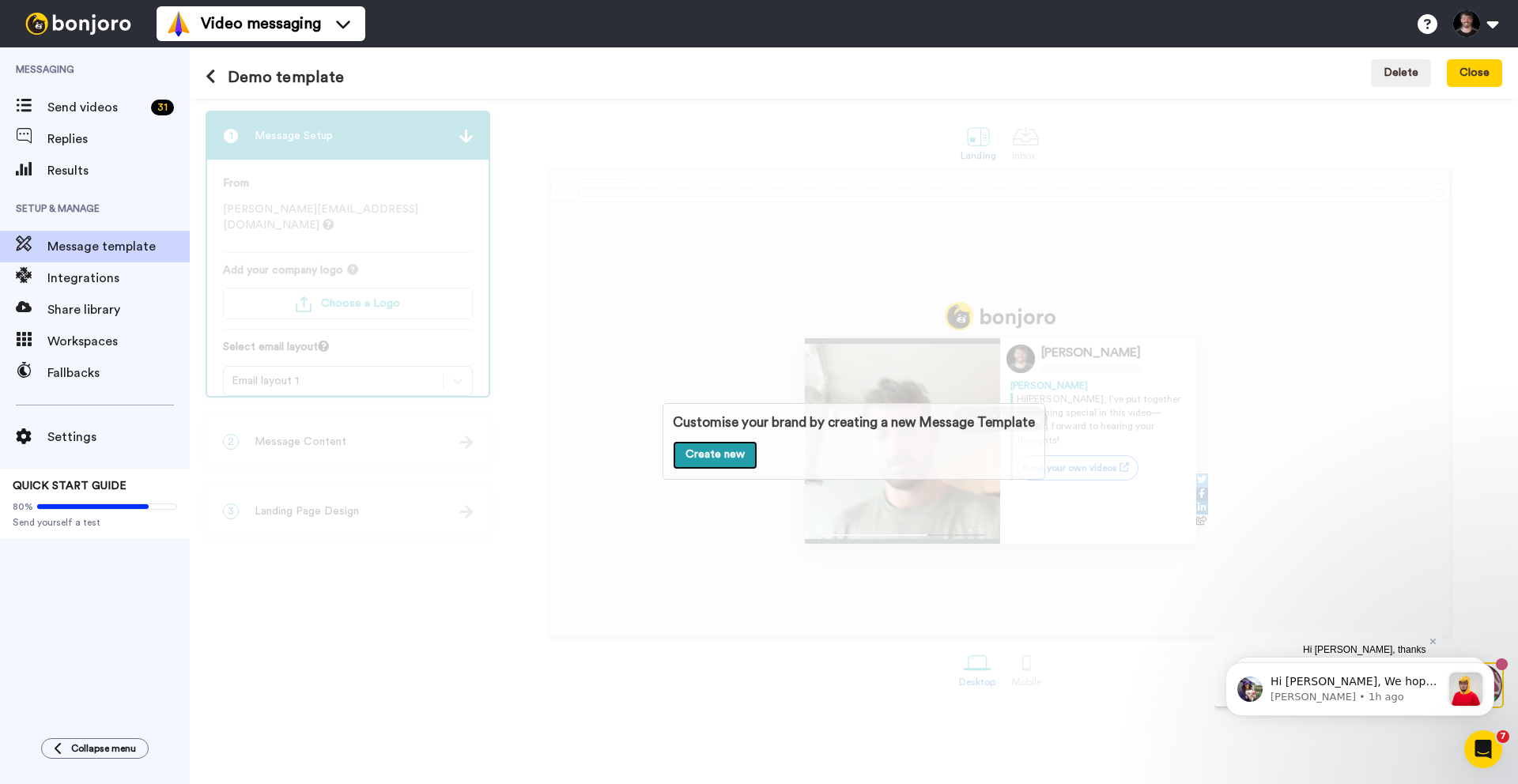
click at [713, 456] on link "Create new" at bounding box center [715, 455] width 85 height 29
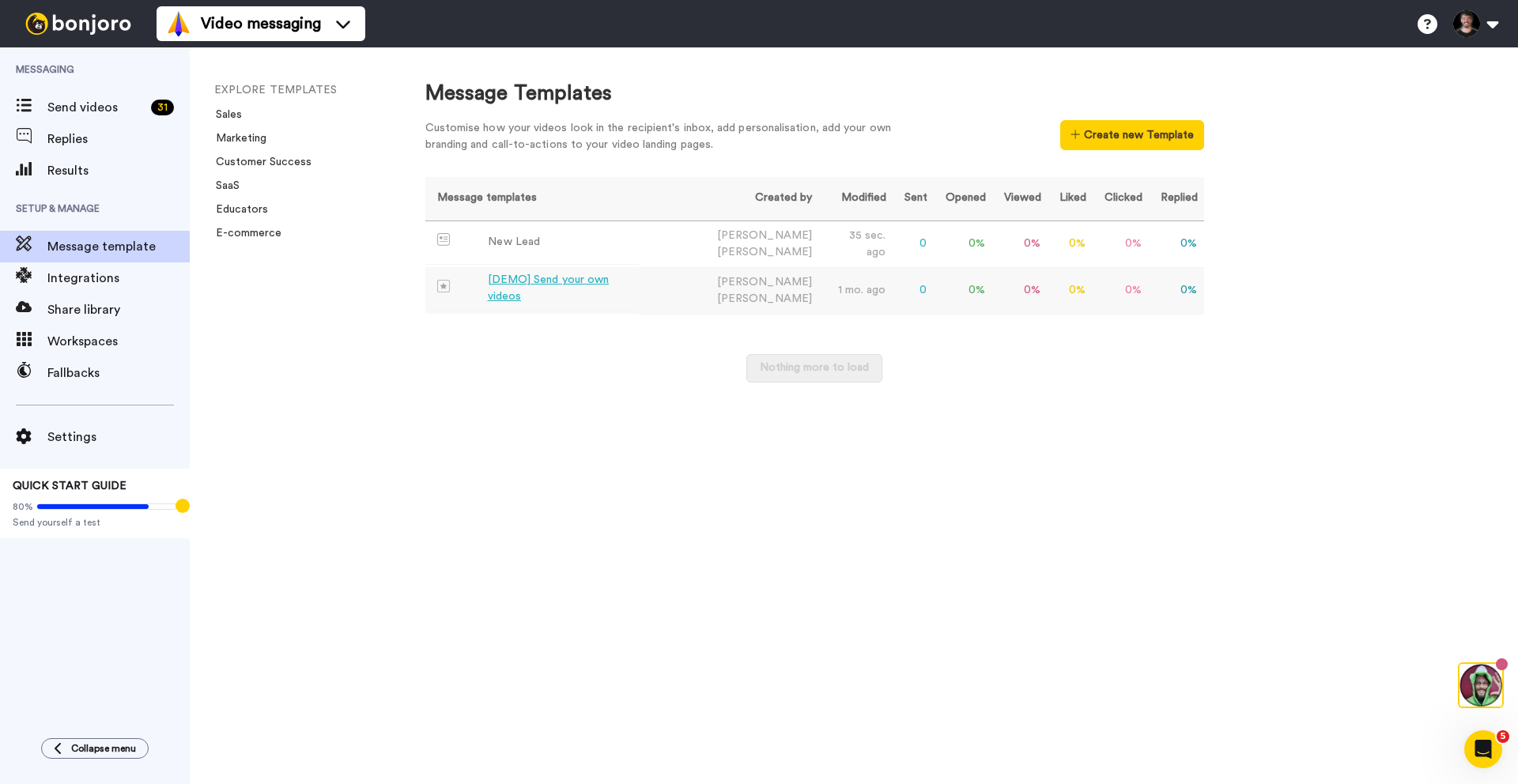
click at [600, 283] on div "[DEMO] Send your own videos" at bounding box center [560, 288] width 145 height 33
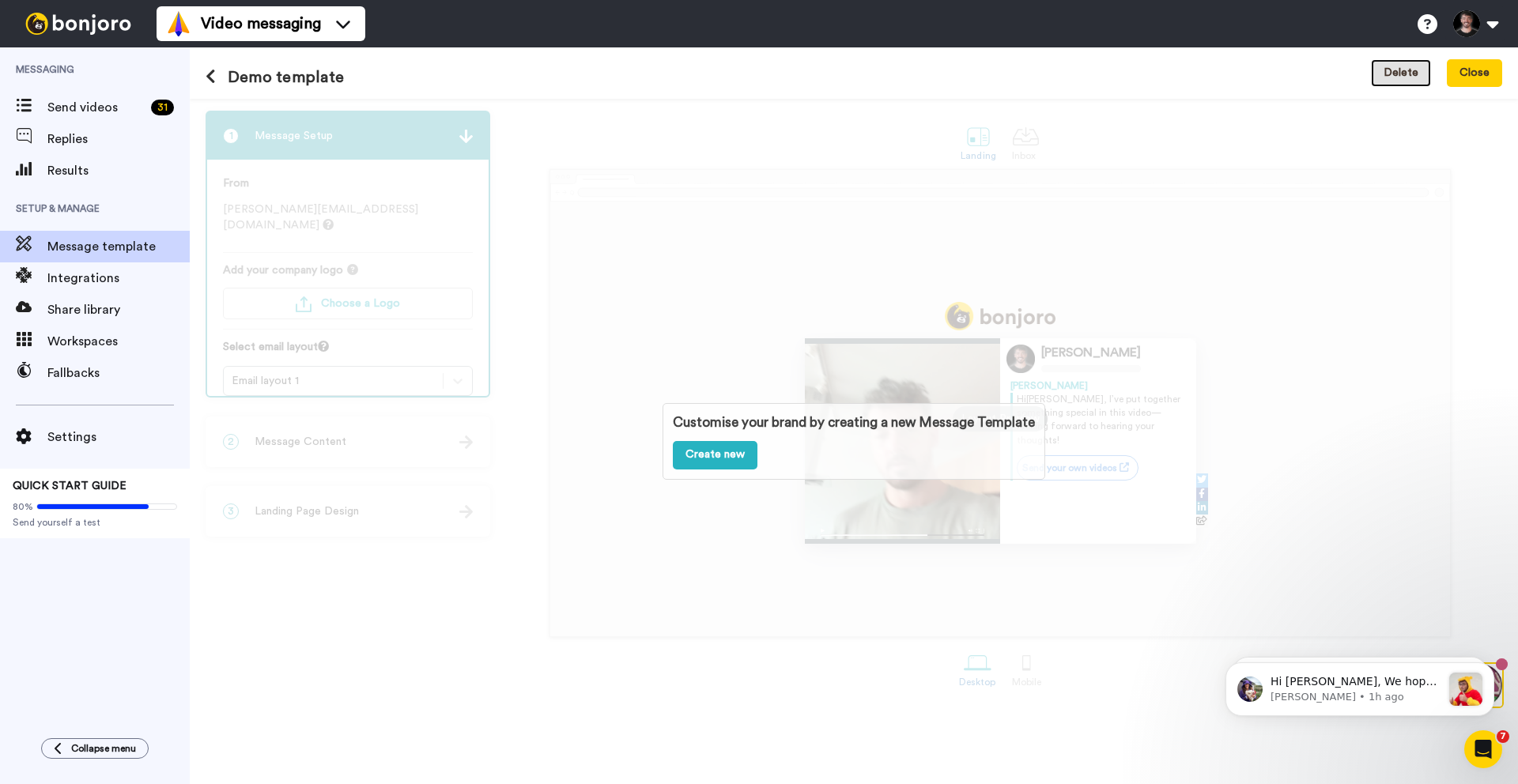
click at [1410, 66] on button "Delete" at bounding box center [1401, 73] width 60 height 29
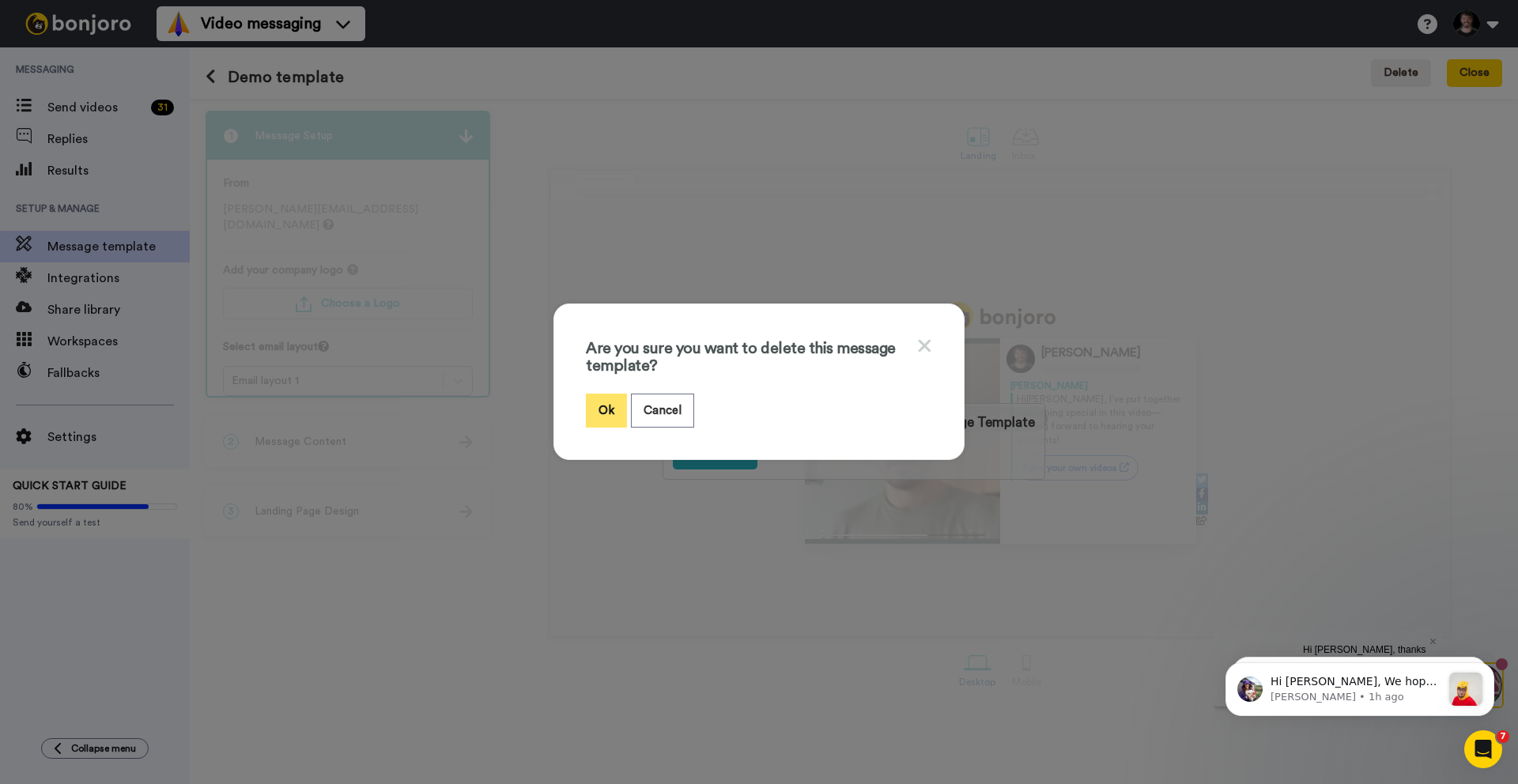
click at [614, 409] on button "Ok" at bounding box center [606, 410] width 41 height 34
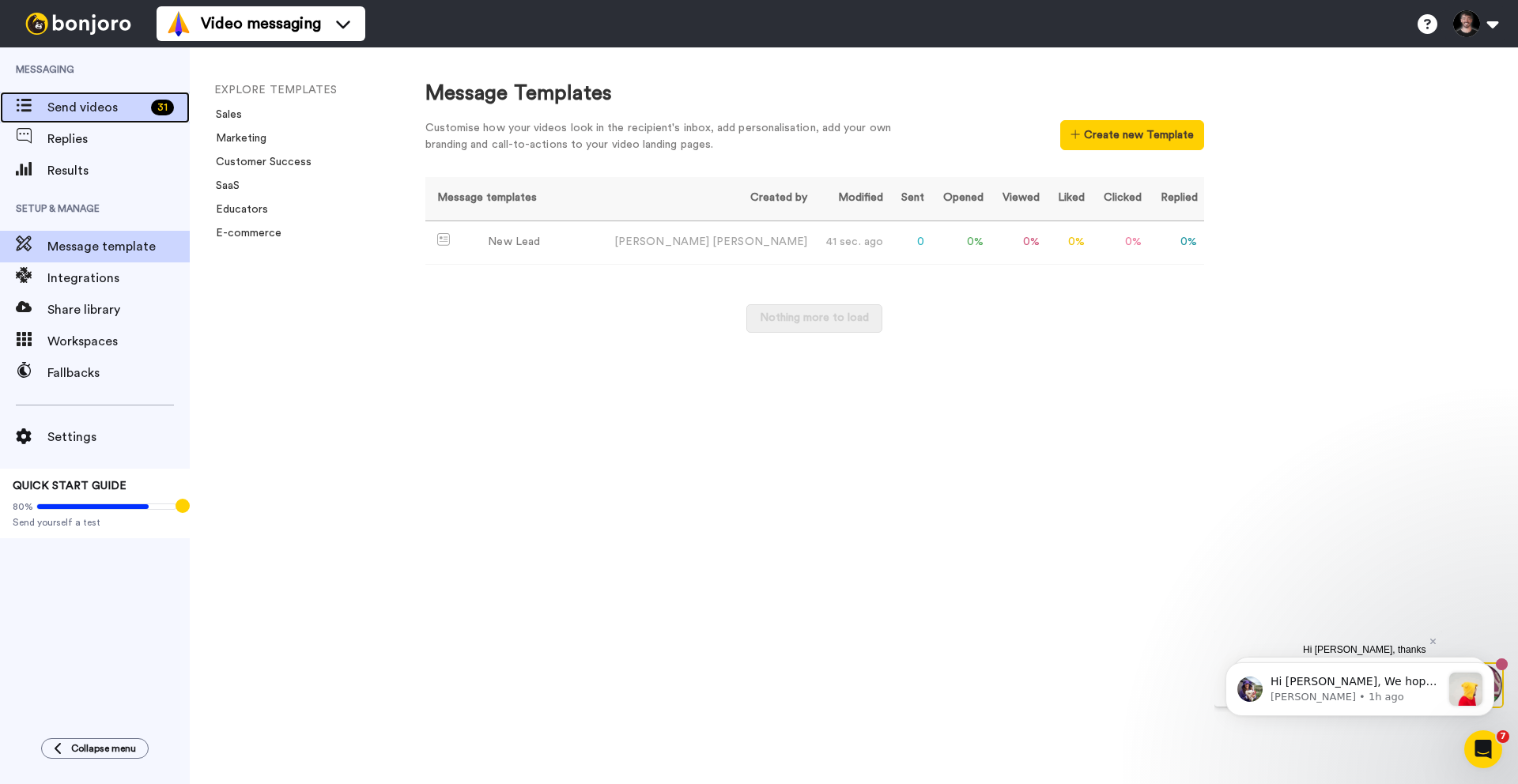
click at [83, 115] on span "Send videos" at bounding box center [96, 107] width 97 height 19
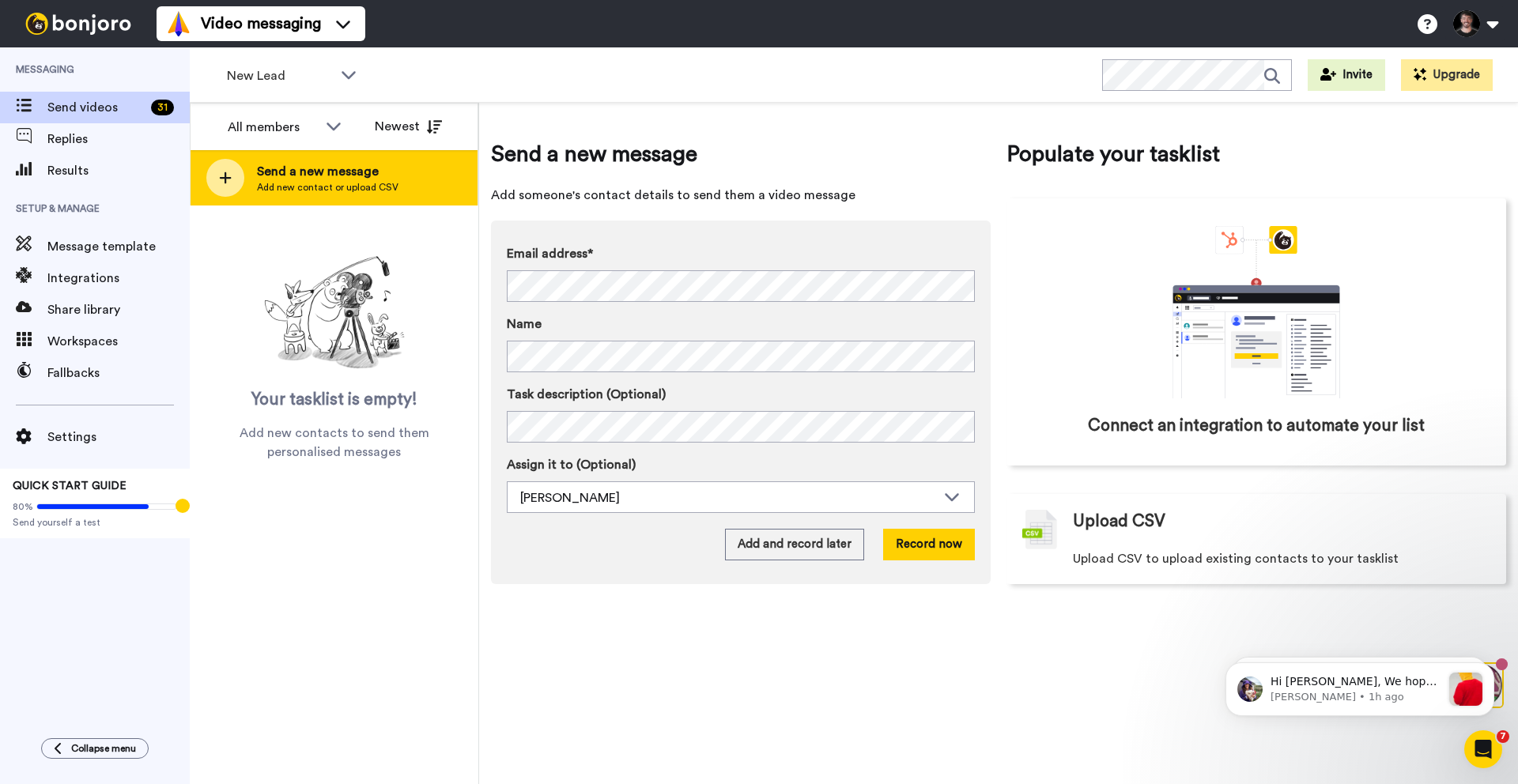
click at [356, 180] on span "Send a new message" at bounding box center [328, 171] width 141 height 19
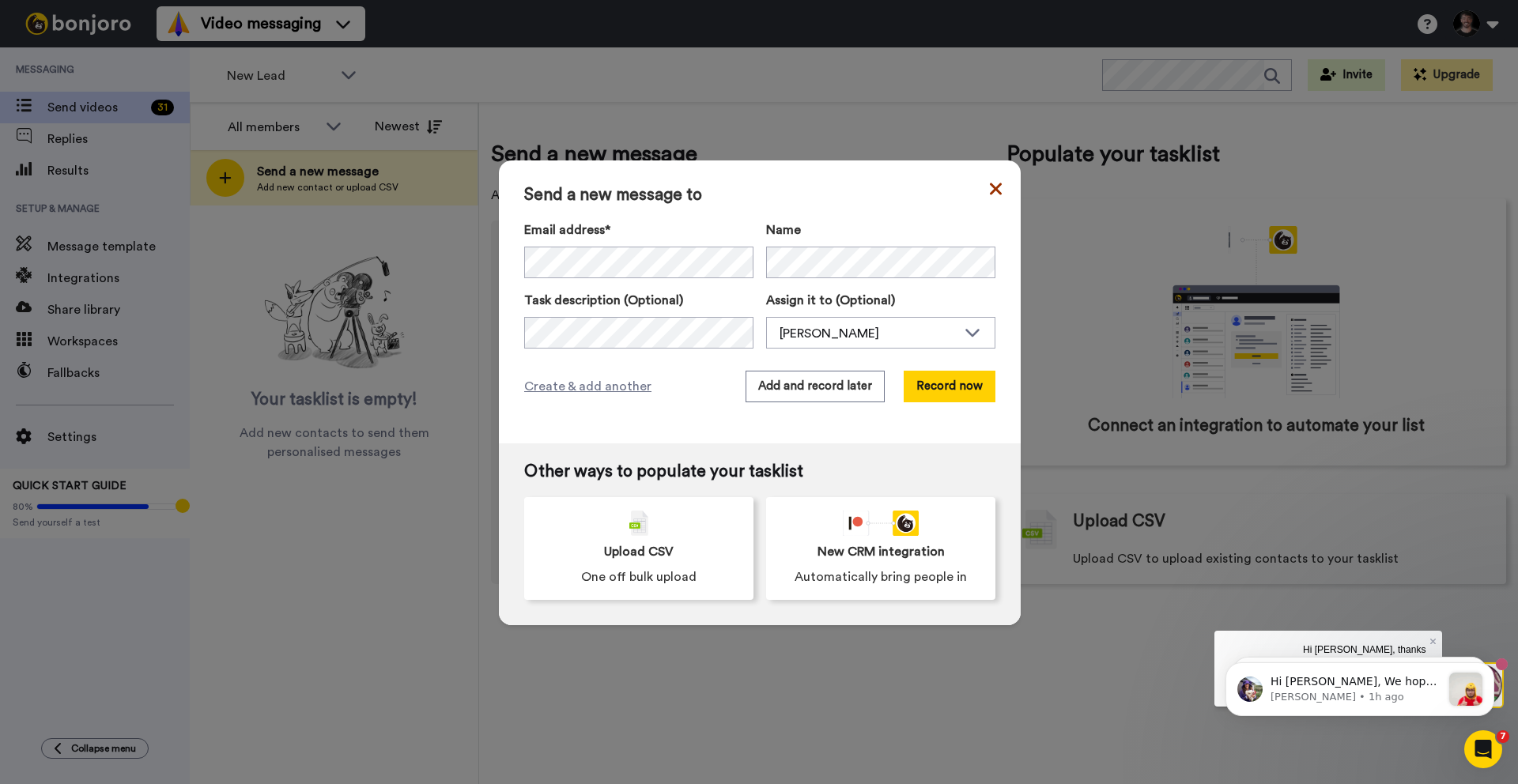
click at [997, 187] on icon at bounding box center [996, 188] width 12 height 11
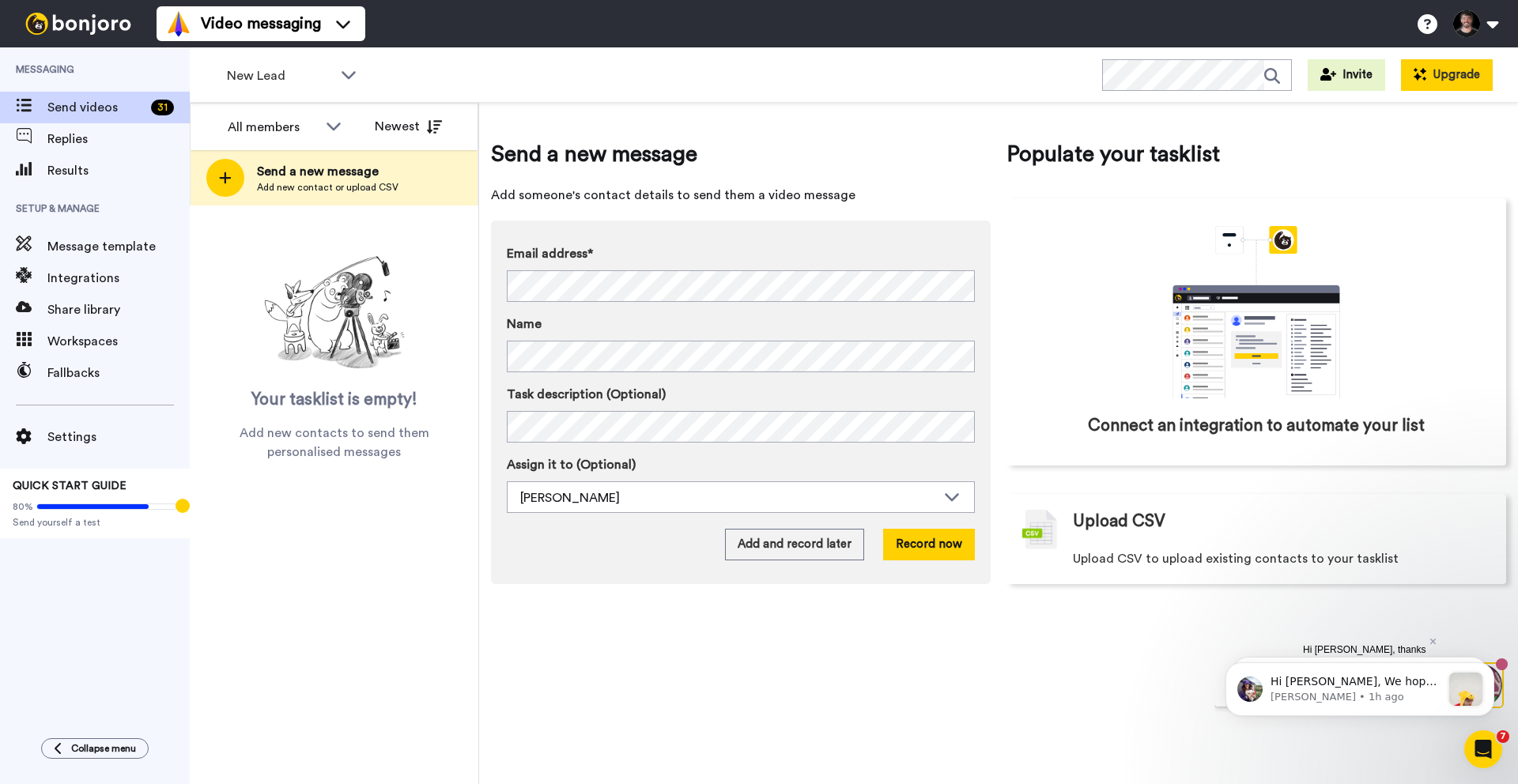
click at [1435, 75] on button "Upgrade" at bounding box center [1447, 75] width 92 height 32
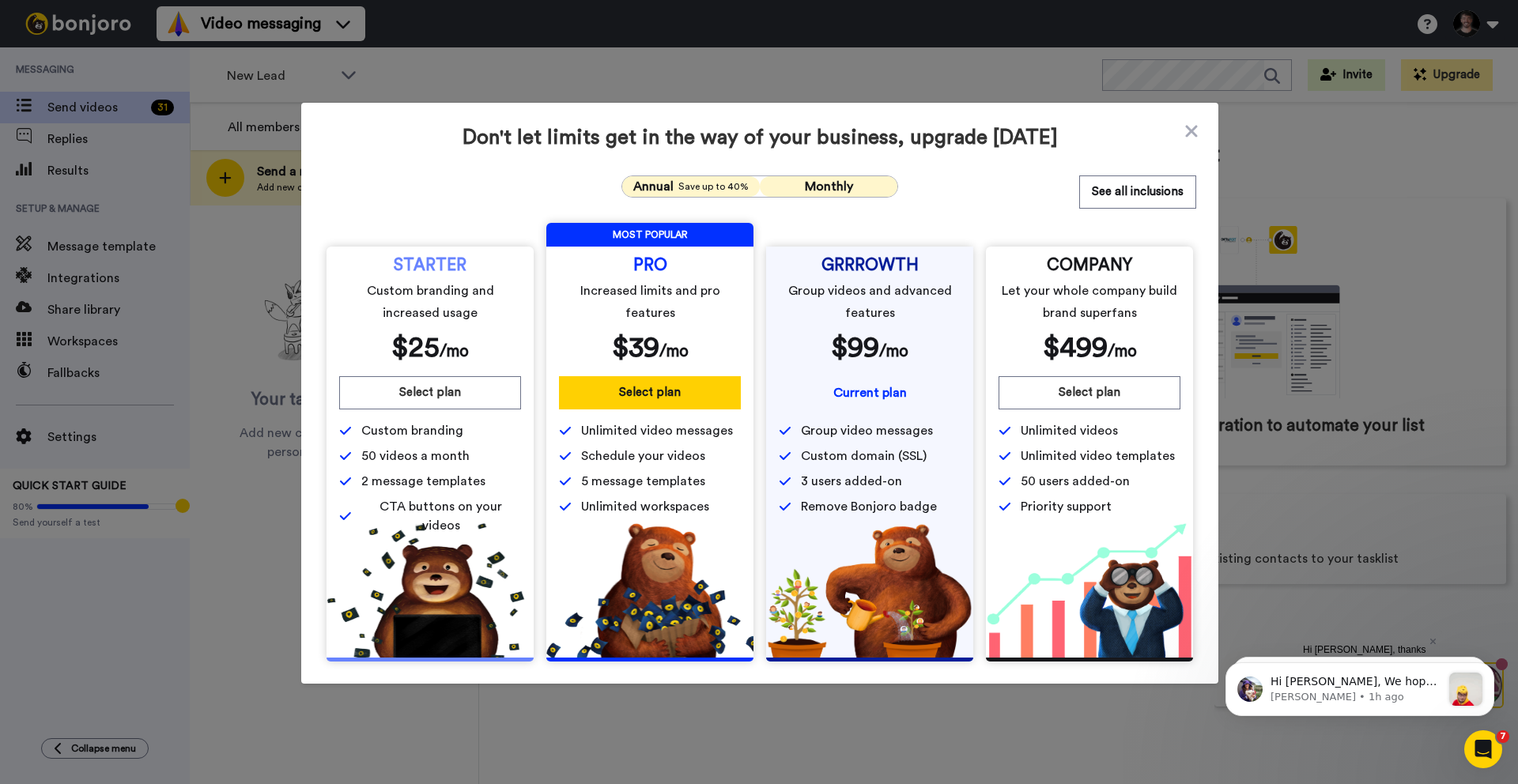
click at [724, 180] on span "Save up to 40%" at bounding box center [714, 186] width 71 height 12
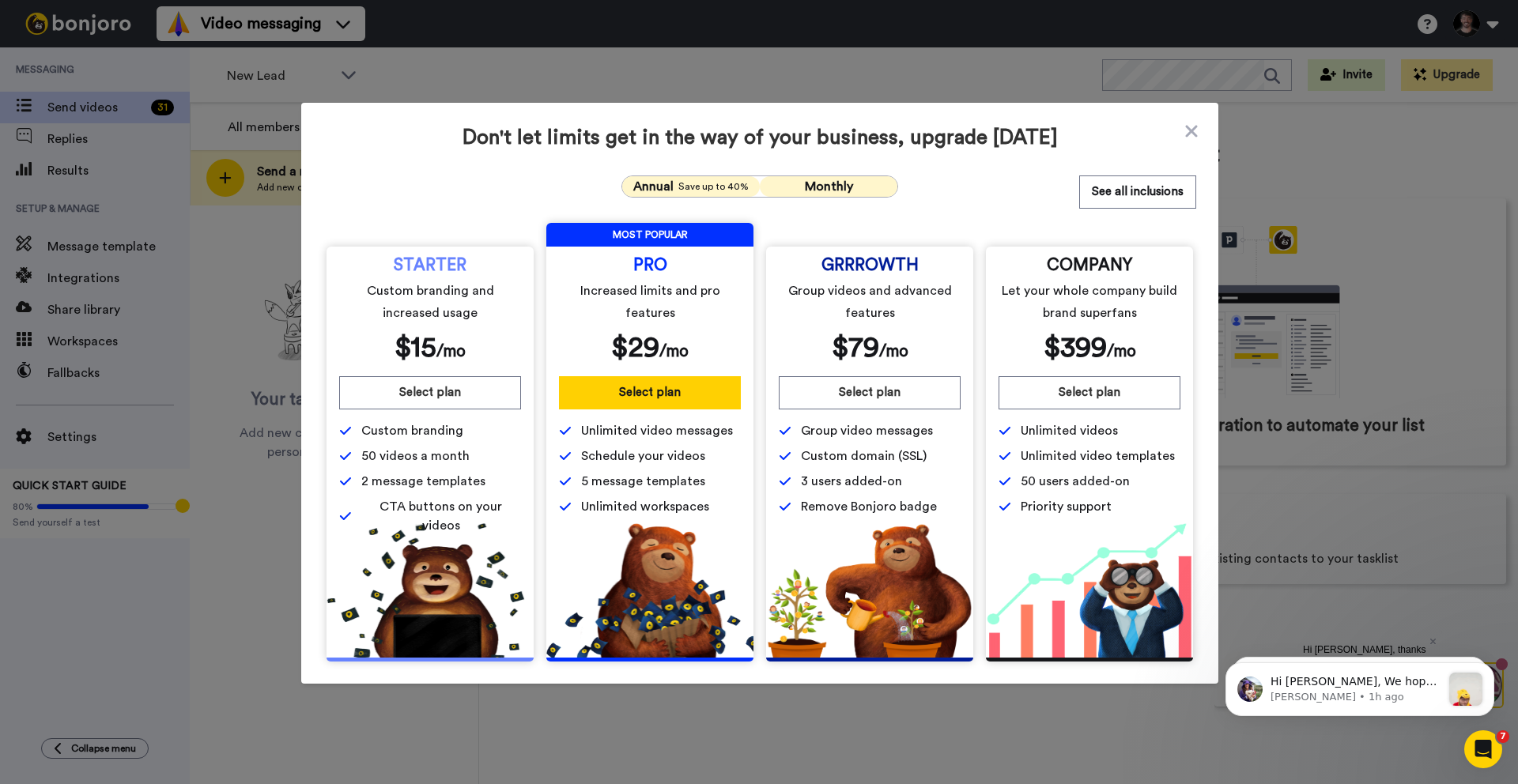
click at [816, 191] on span "Monthly" at bounding box center [829, 186] width 48 height 12
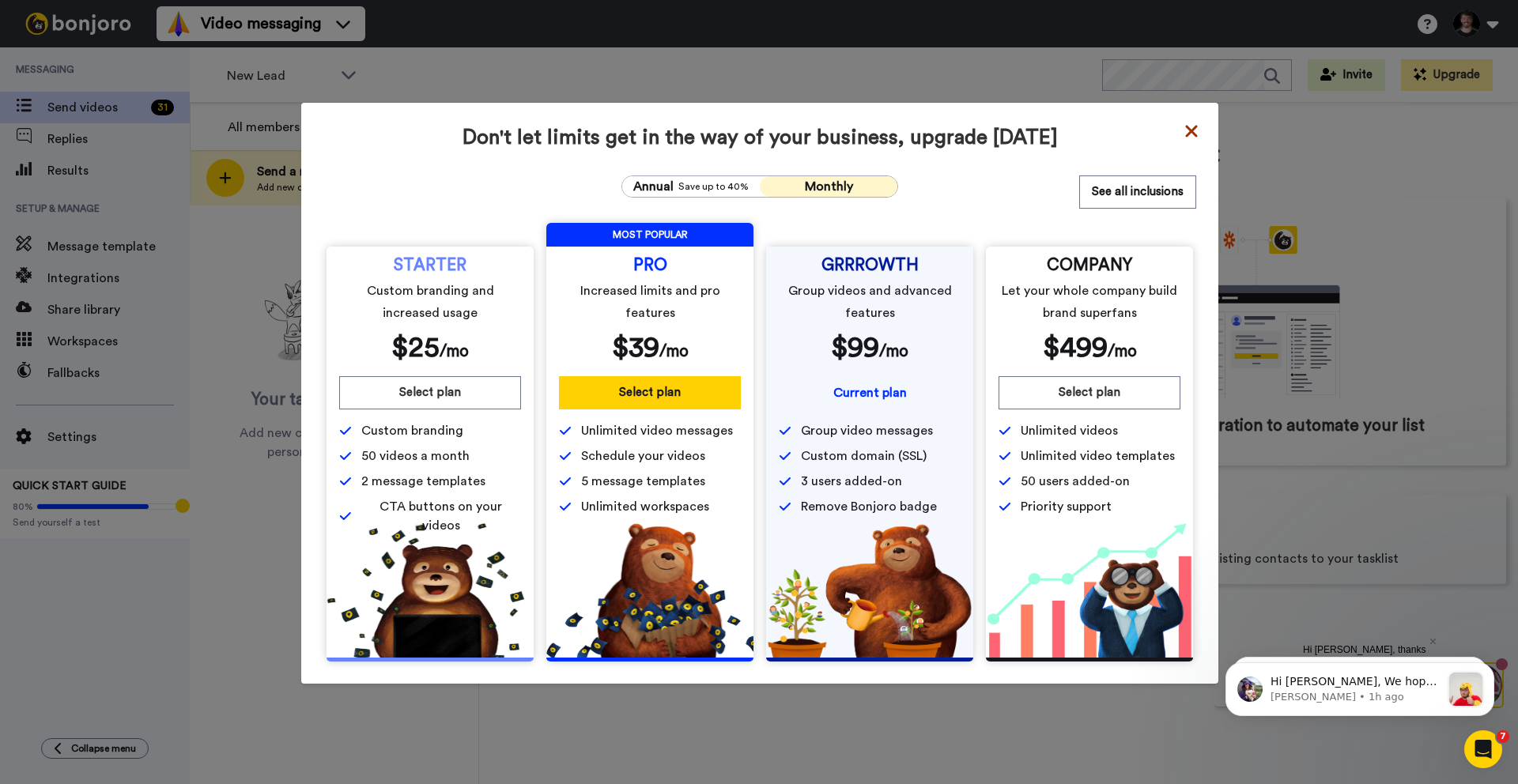
click at [1190, 130] on icon at bounding box center [1191, 131] width 12 height 11
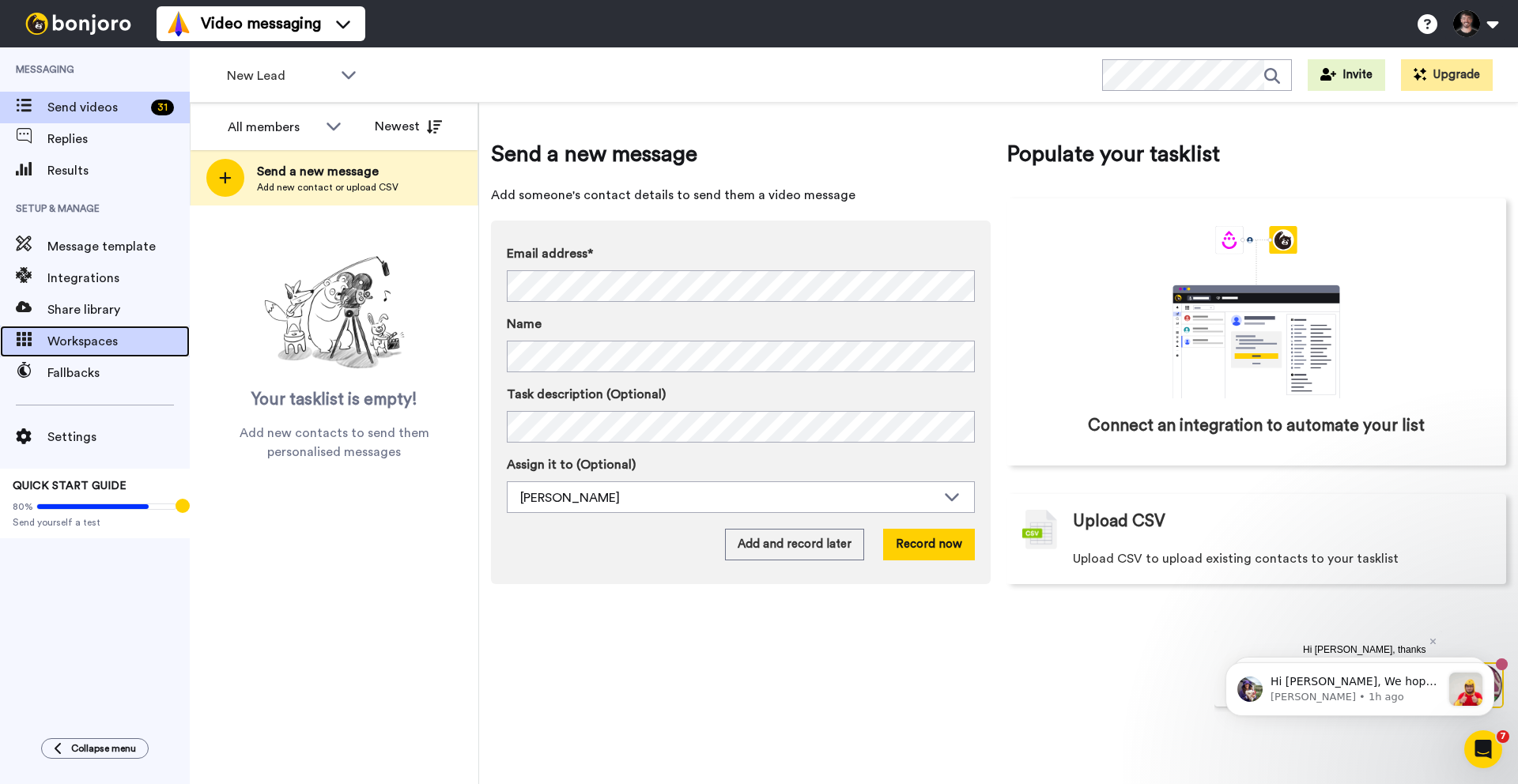
click at [87, 344] on span "Workspaces" at bounding box center [118, 341] width 142 height 19
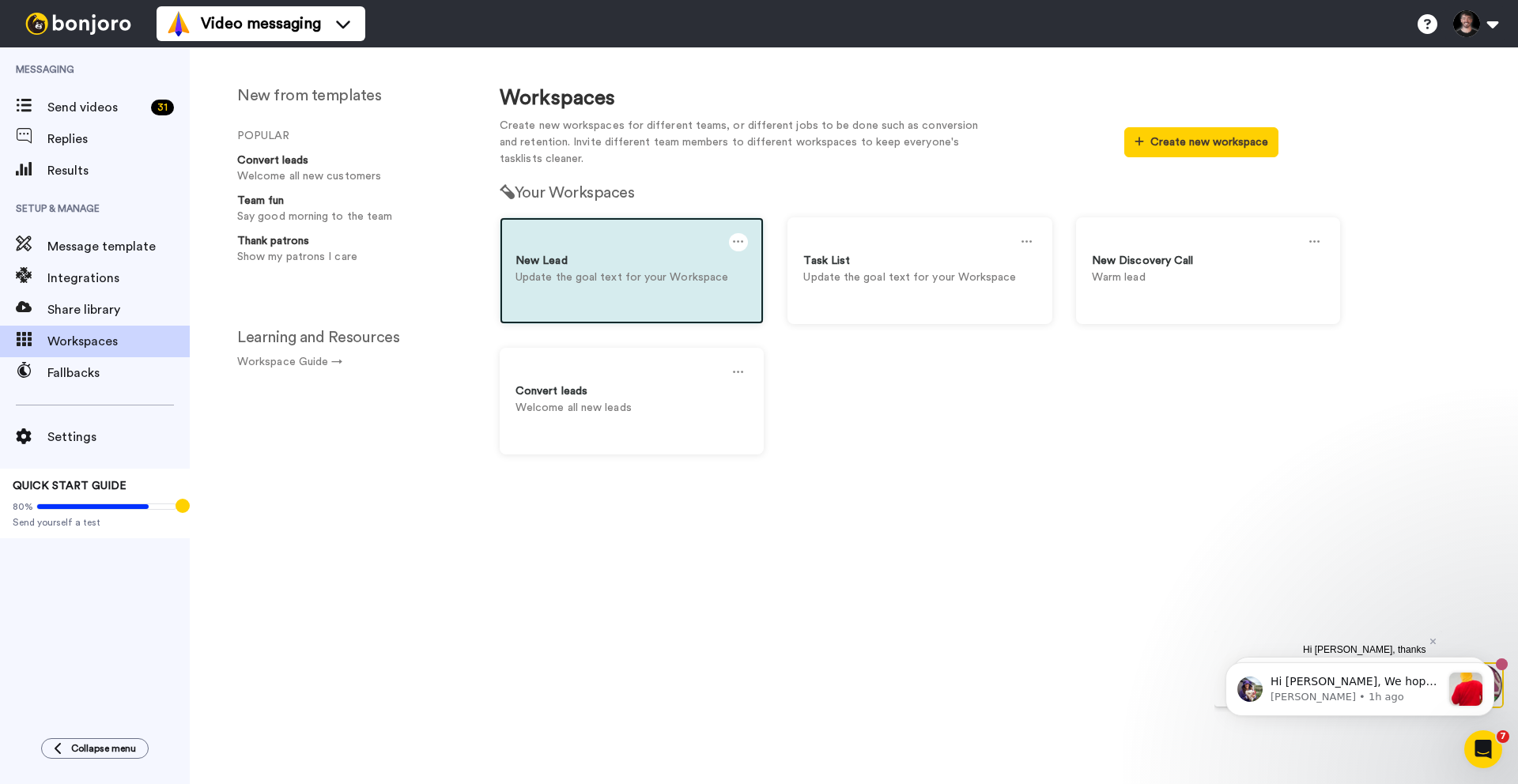
click at [671, 286] on div "New Lead Update the goal text for your Workspace" at bounding box center [632, 271] width 264 height 107
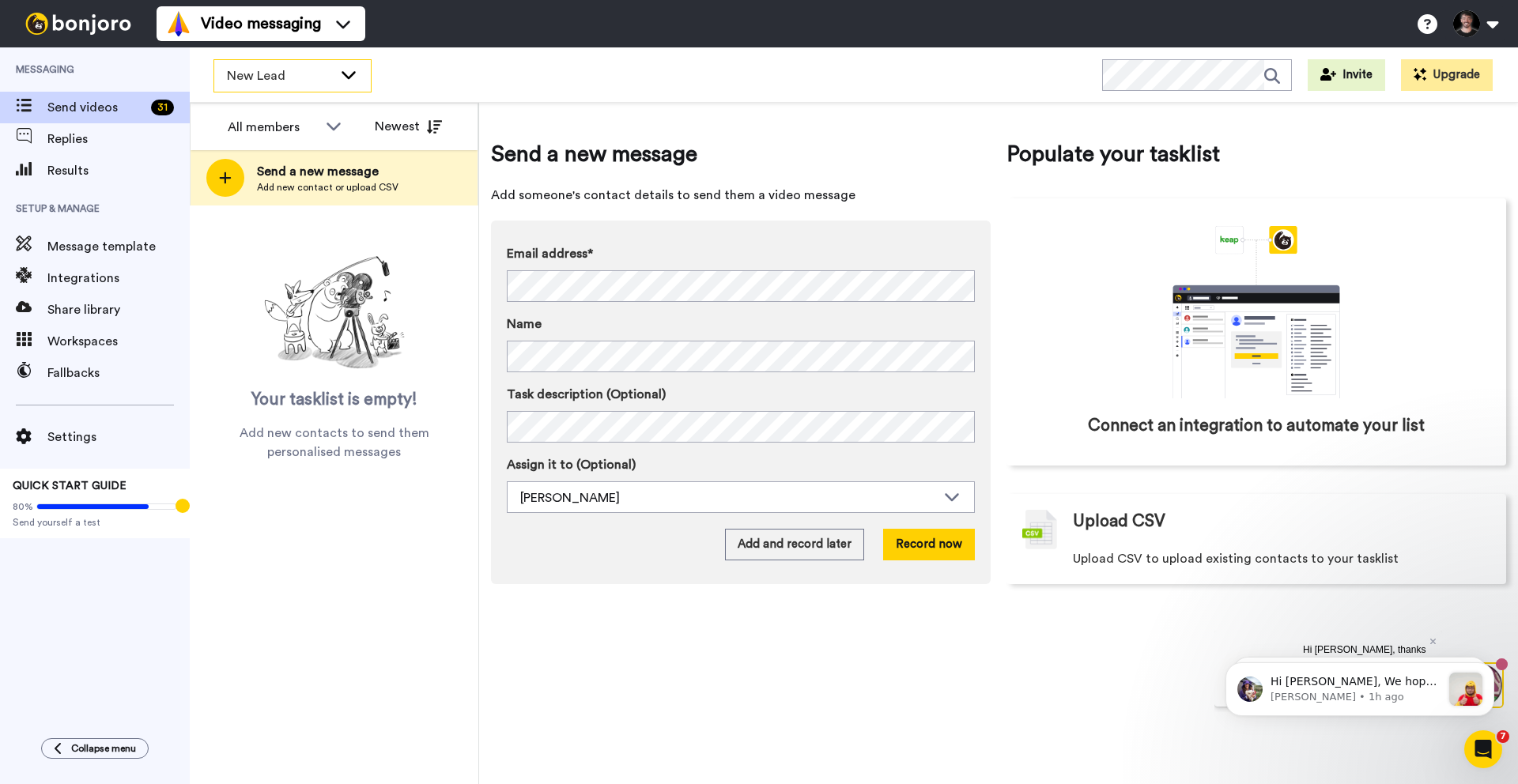
click at [295, 86] on div "New Lead" at bounding box center [292, 76] width 157 height 32
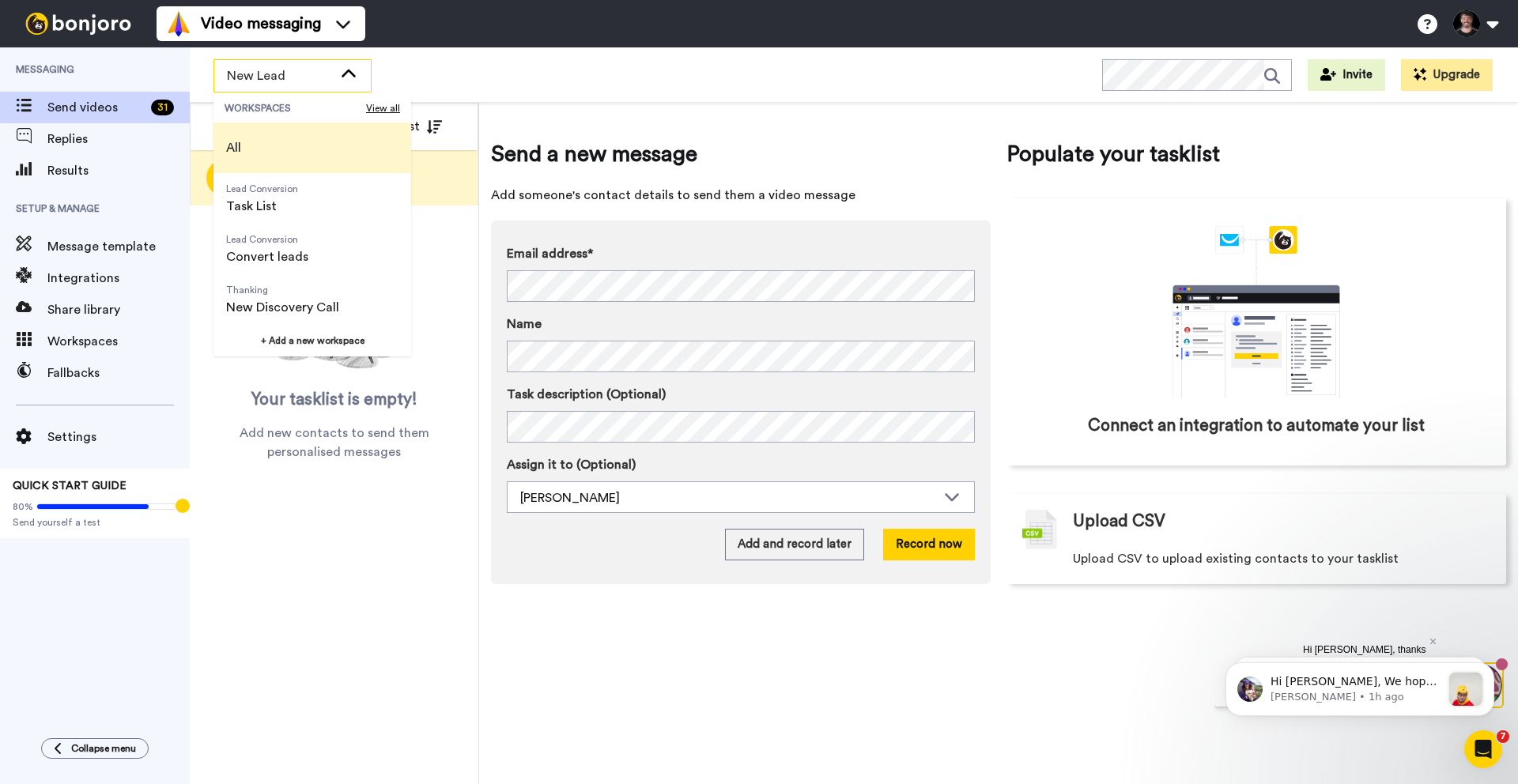
click at [242, 142] on span "All" at bounding box center [233, 148] width 40 height 51
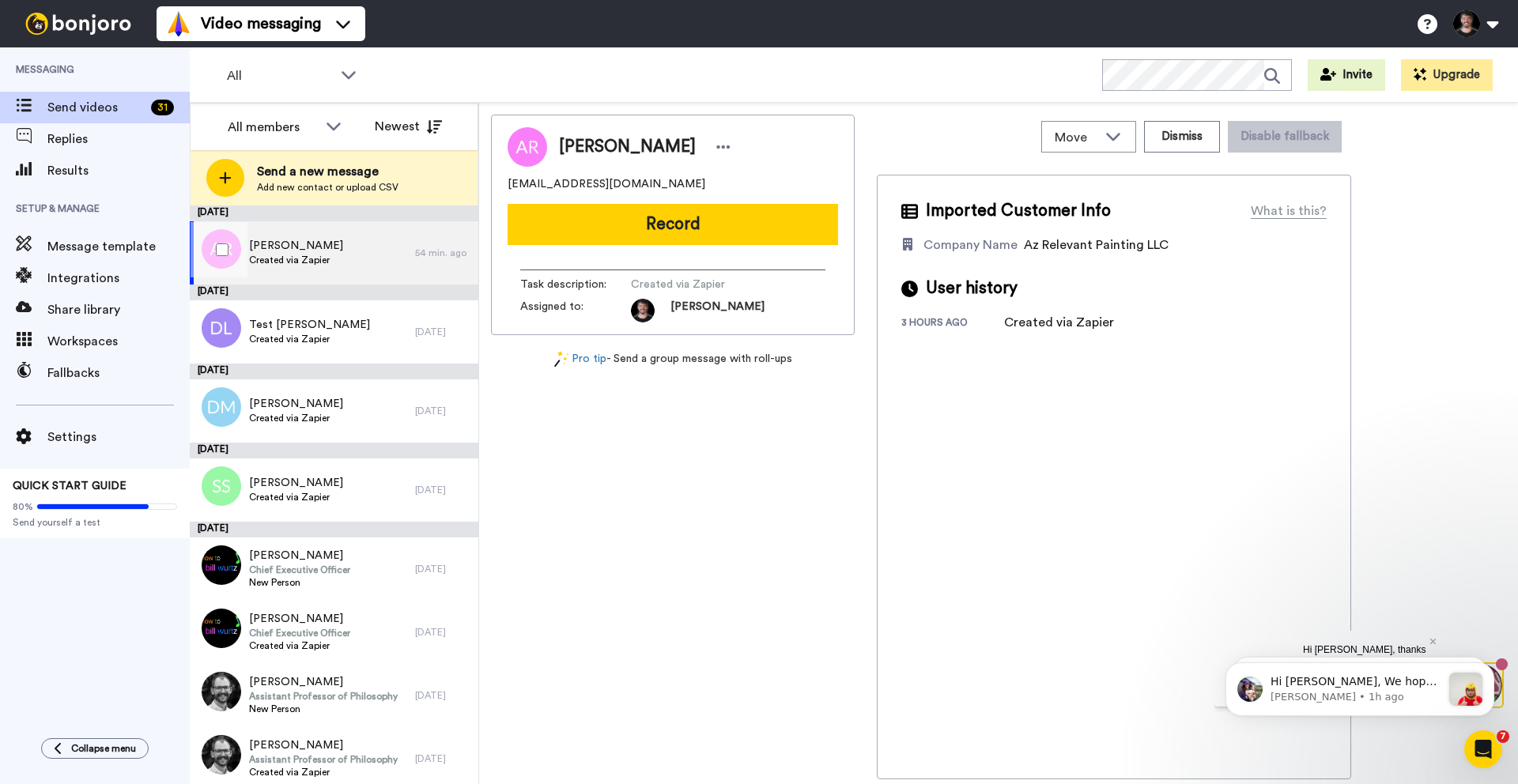
click at [319, 251] on span "[PERSON_NAME]" at bounding box center [296, 245] width 94 height 16
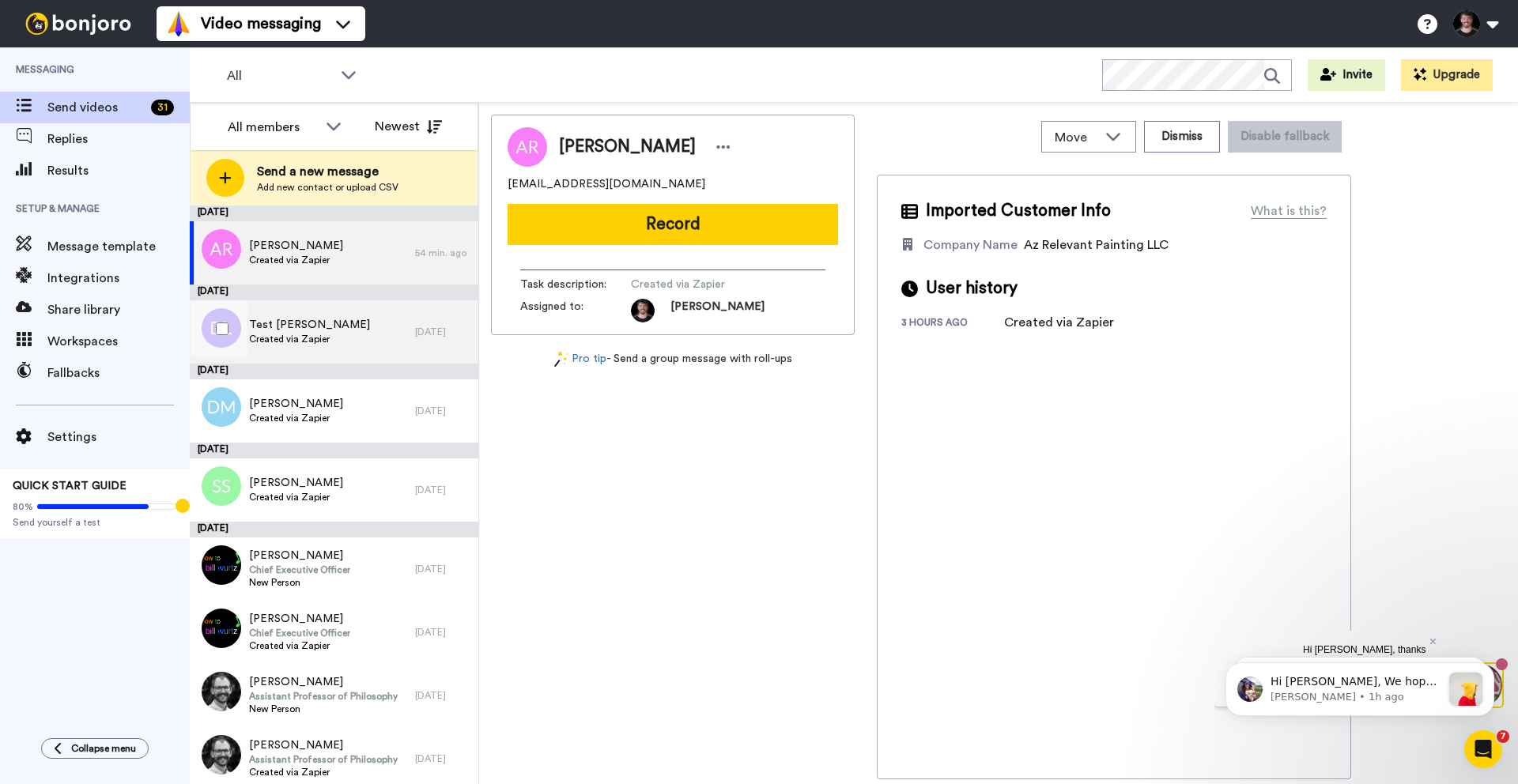
click at [349, 323] on div "Test [PERSON_NAME] Created via Zapier" at bounding box center [302, 332] width 225 height 63
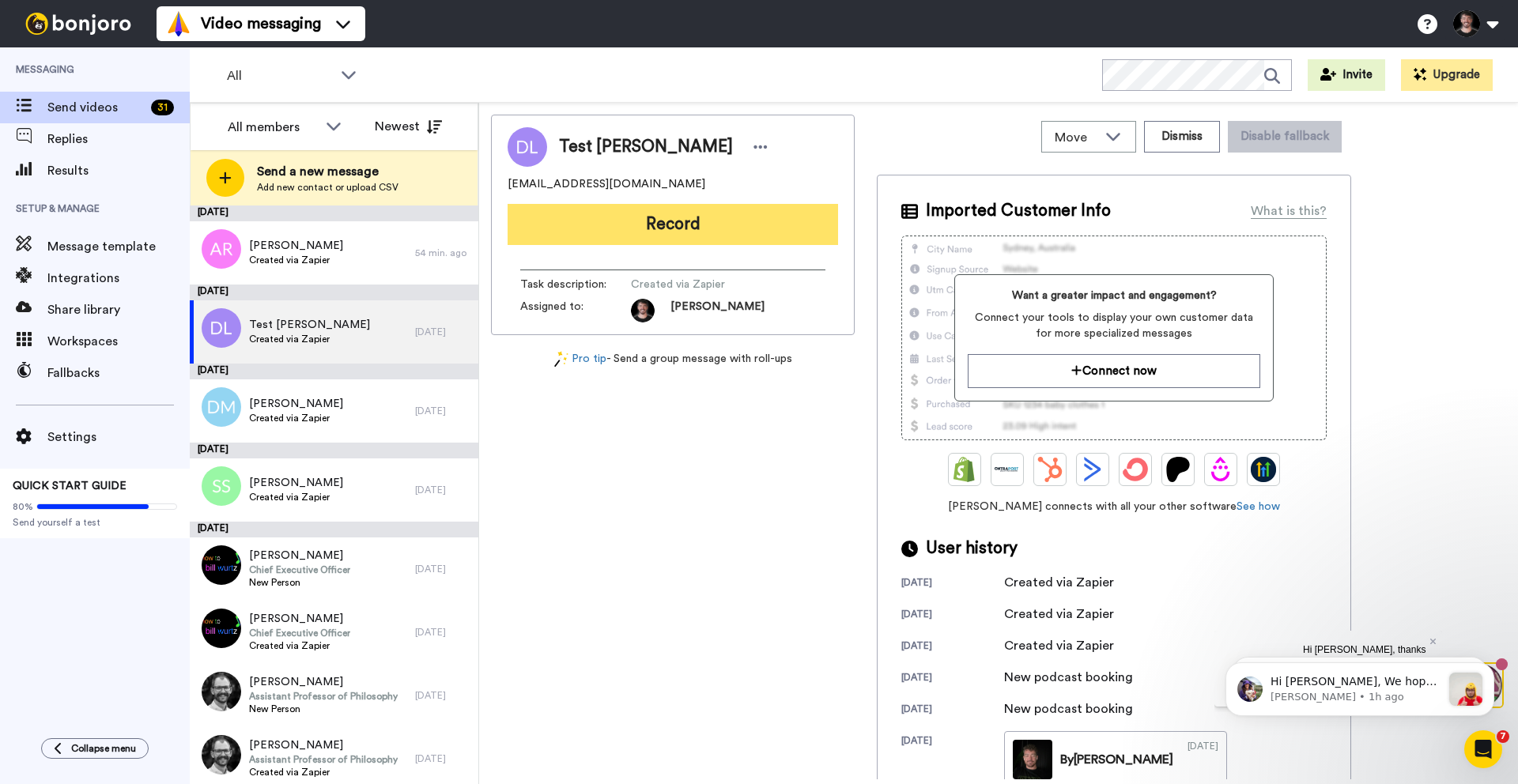
click at [677, 233] on button "Record" at bounding box center [673, 224] width 330 height 41
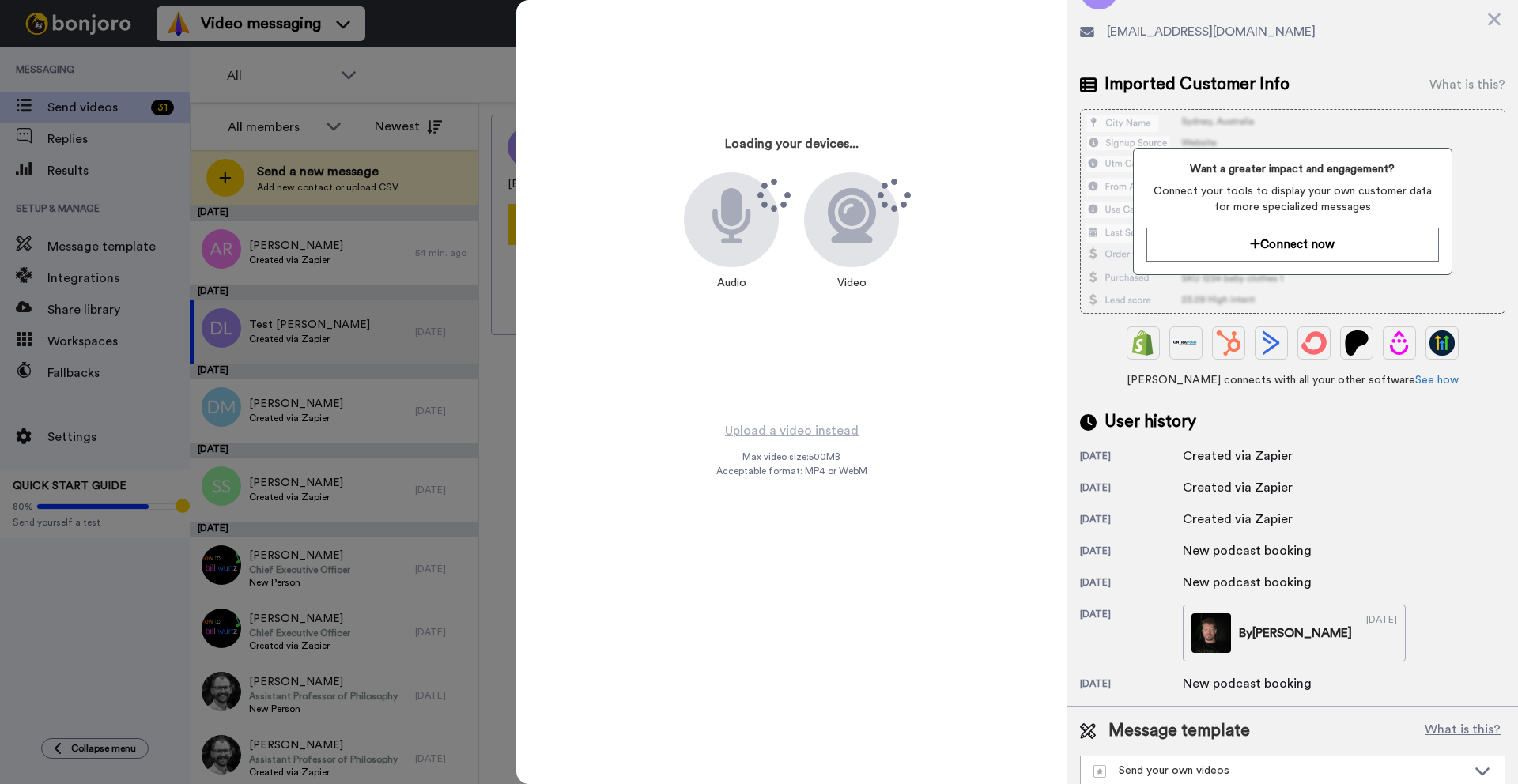
scroll to position [96, 0]
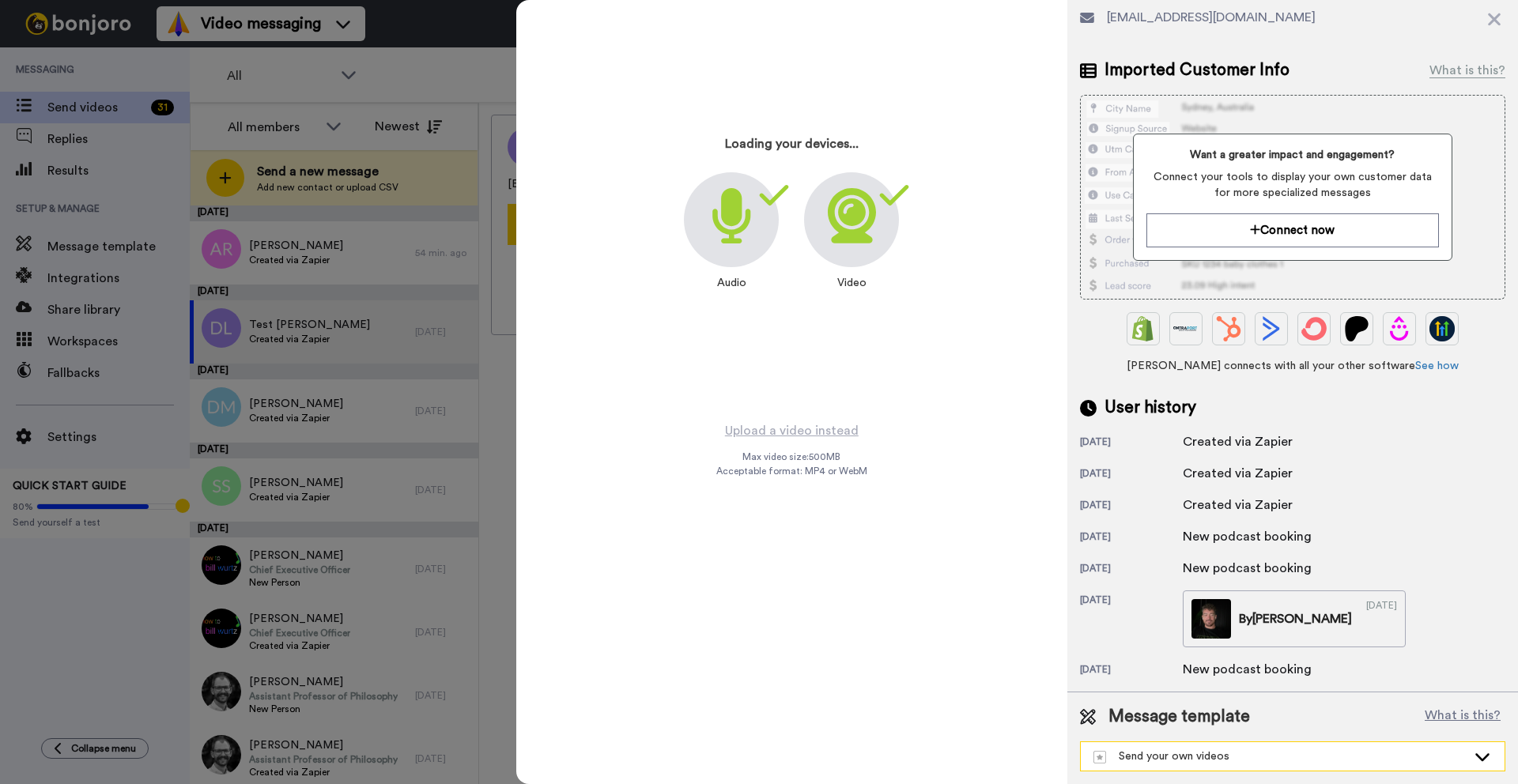
click at [1223, 759] on div "Send your own videos" at bounding box center [1280, 756] width 373 height 16
click at [1175, 722] on li "New Lead" at bounding box center [1293, 722] width 426 height 25
click at [1430, 619] on div "[DATE] By [PERSON_NAME] [DATE]" at bounding box center [1293, 618] width 426 height 57
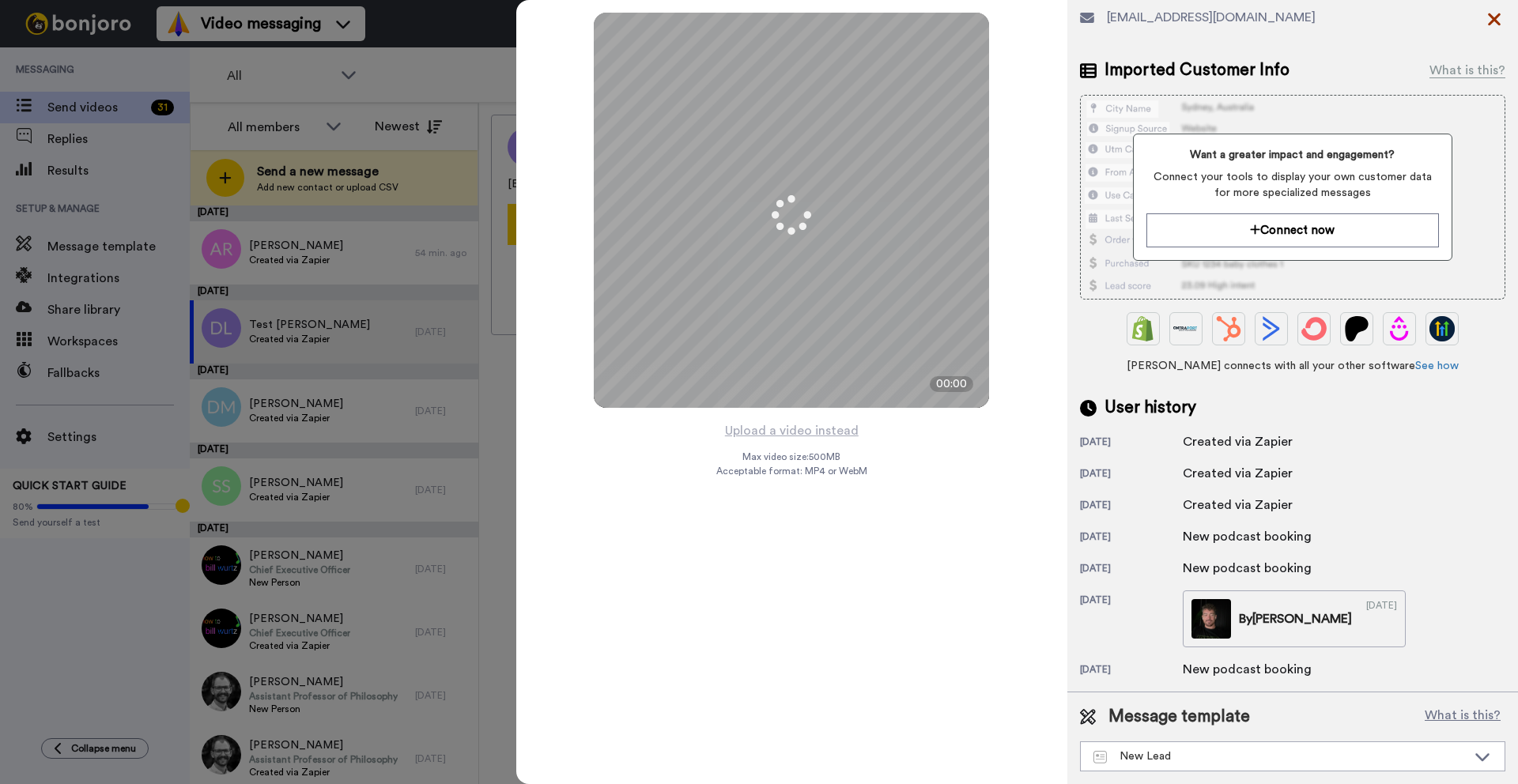
click at [1496, 18] on icon at bounding box center [1494, 19] width 12 height 12
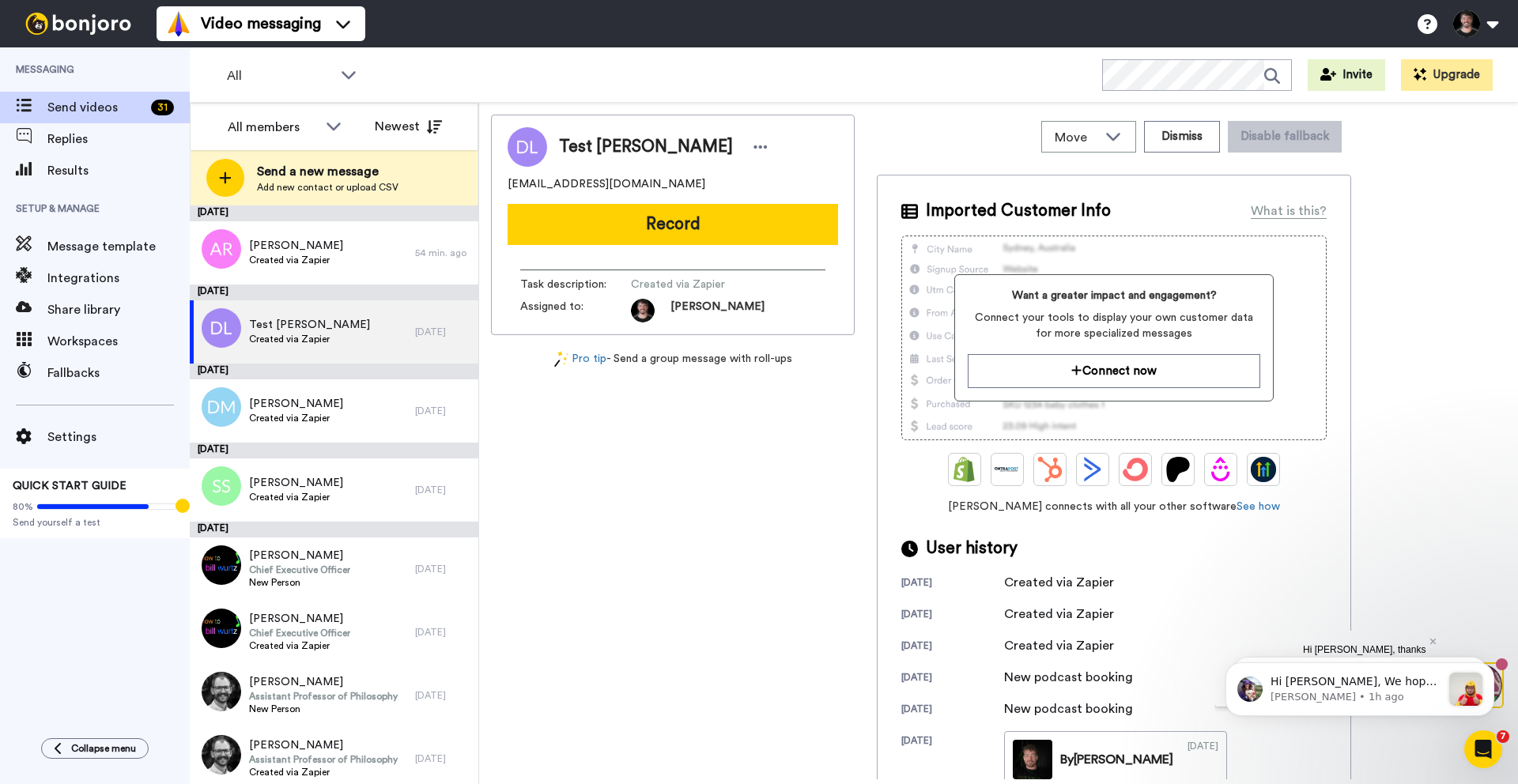
scroll to position [0, 0]
click at [715, 518] on div "Test [PERSON_NAME] [EMAIL_ADDRESS][DOMAIN_NAME] Record Task description : Creat…" at bounding box center [673, 447] width 364 height 665
click at [912, 39] on div "Video messaging Switch to Video messaging Testimonials Try me for free! Setting…" at bounding box center [838, 24] width 1362 height 48
